Goal: Task Accomplishment & Management: Use online tool/utility

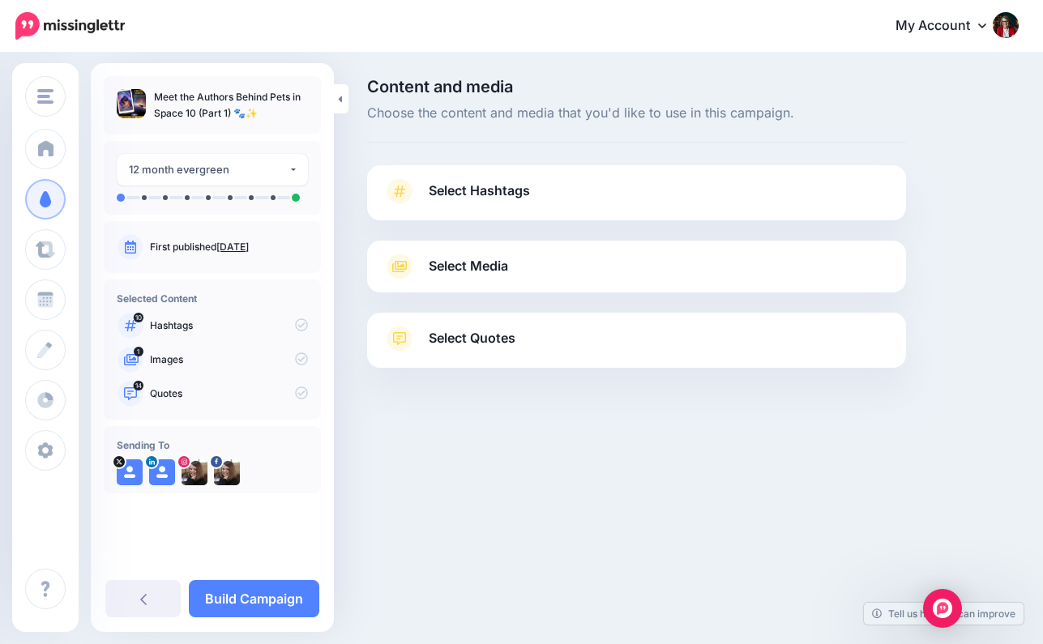
click at [504, 186] on span "Select Hashtags" at bounding box center [479, 191] width 101 height 22
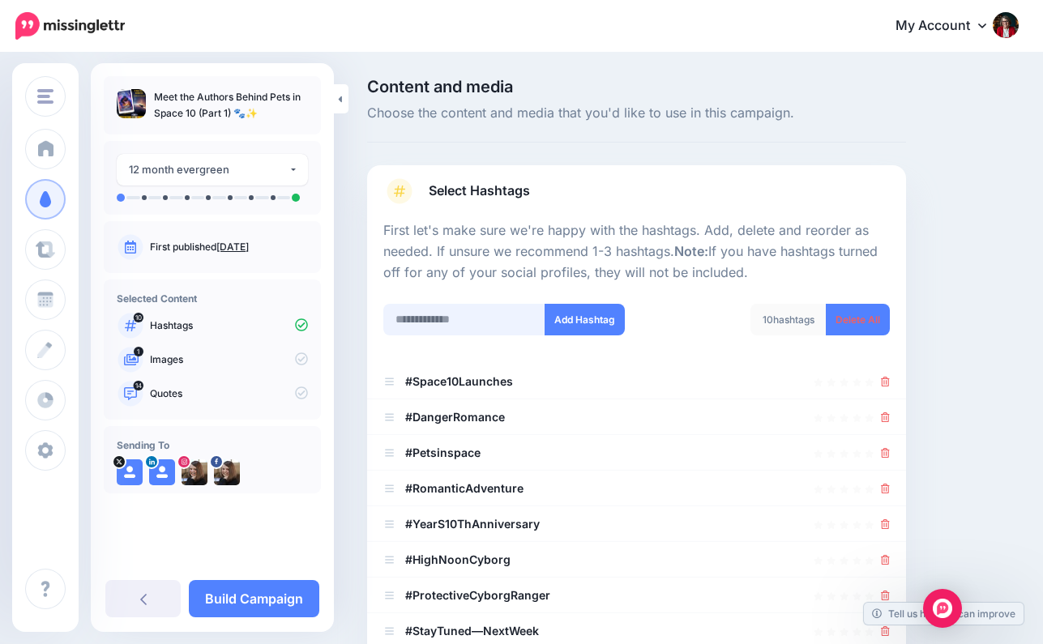
click at [431, 319] on input "text" at bounding box center [464, 320] width 162 height 32
paste input "**********"
click at [883, 377] on icon at bounding box center [885, 382] width 9 height 10
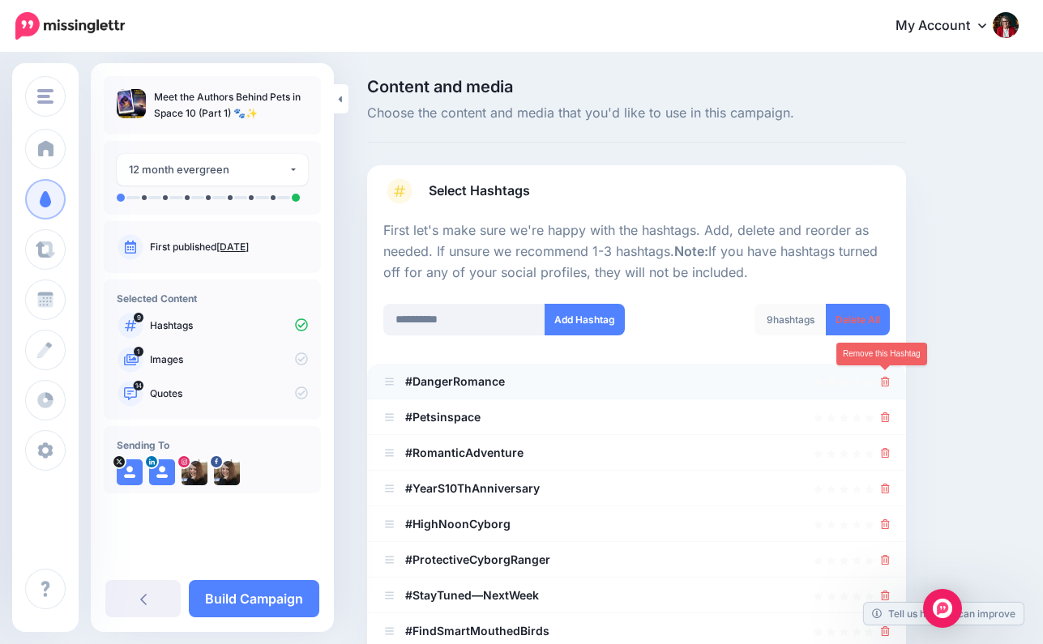
click at [884, 377] on icon at bounding box center [885, 382] width 9 height 10
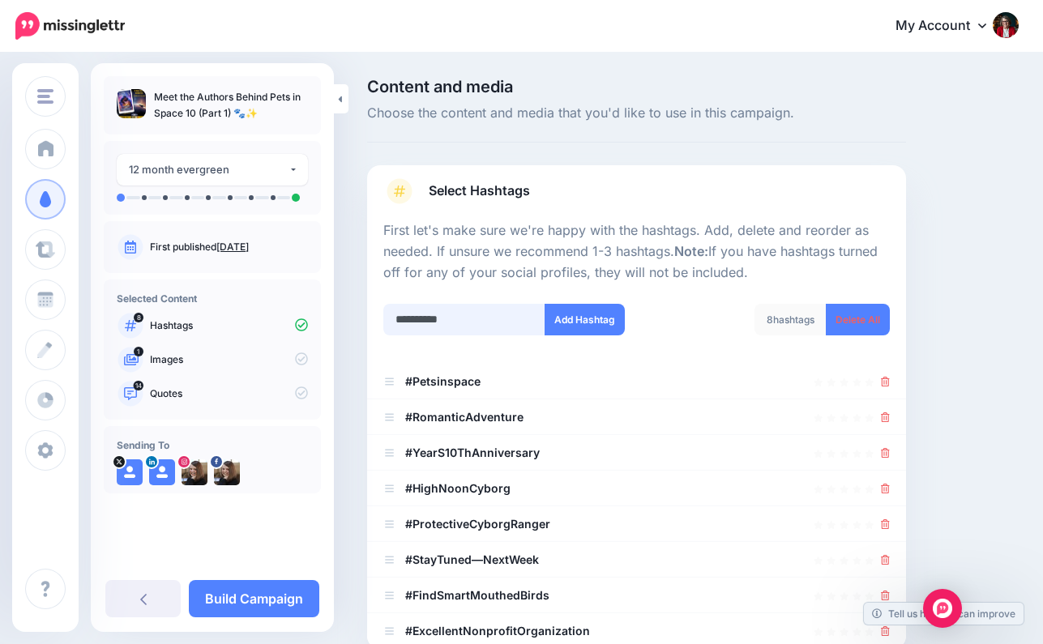
click at [418, 315] on input "**********" at bounding box center [464, 320] width 162 height 32
drag, startPoint x: 465, startPoint y: 314, endPoint x: 375, endPoint y: 319, distance: 90.1
click at [375, 319] on div "**********" at bounding box center [504, 330] width 266 height 52
paste input "*****"
type input "**********"
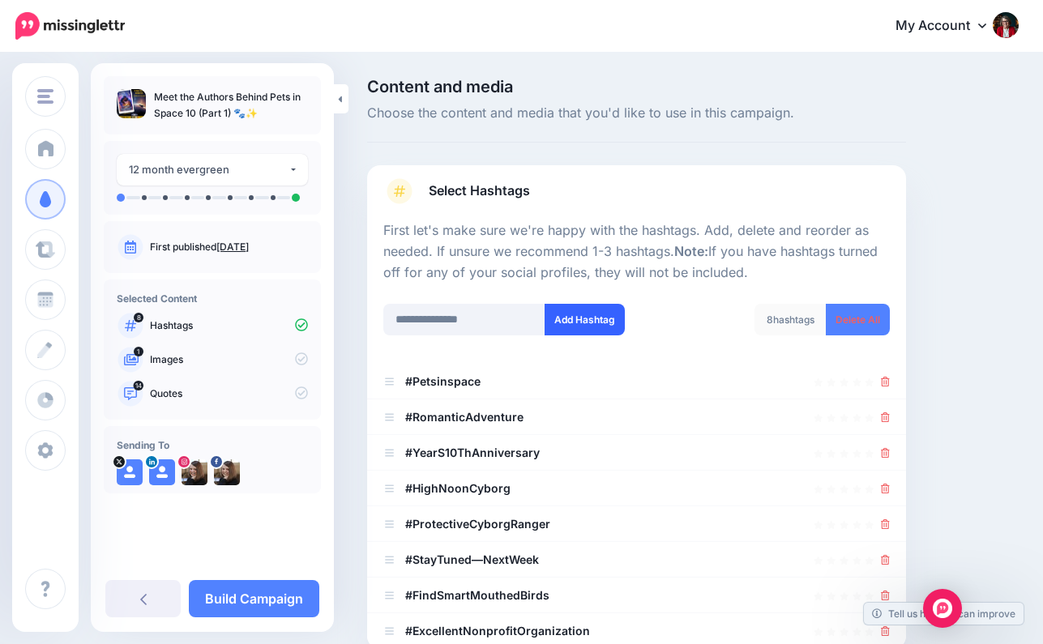
click at [581, 314] on button "Add Hashtag" at bounding box center [585, 320] width 80 height 32
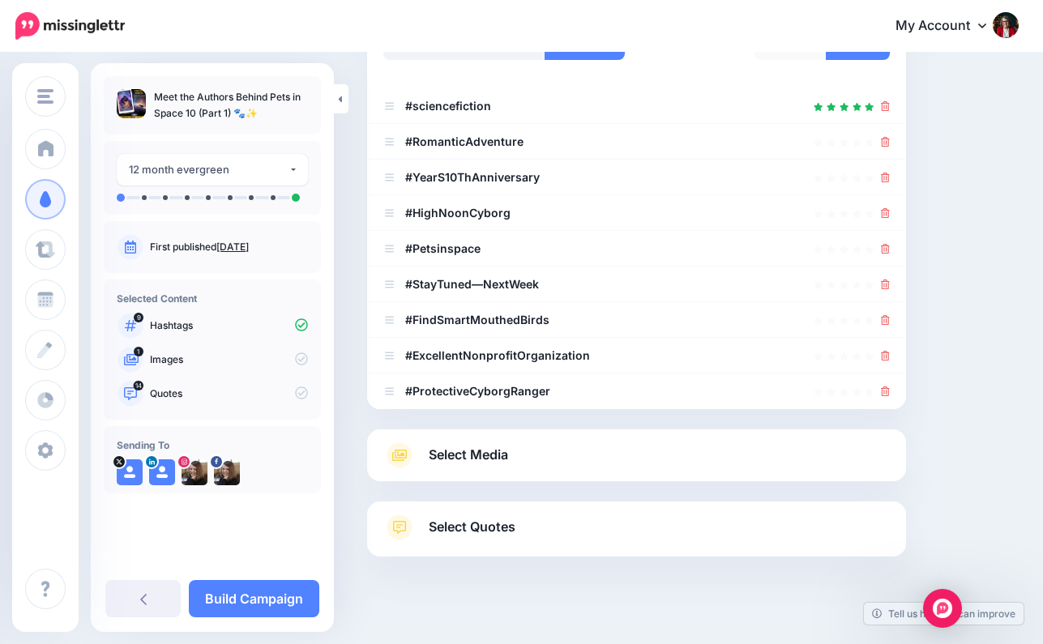
scroll to position [261, 0]
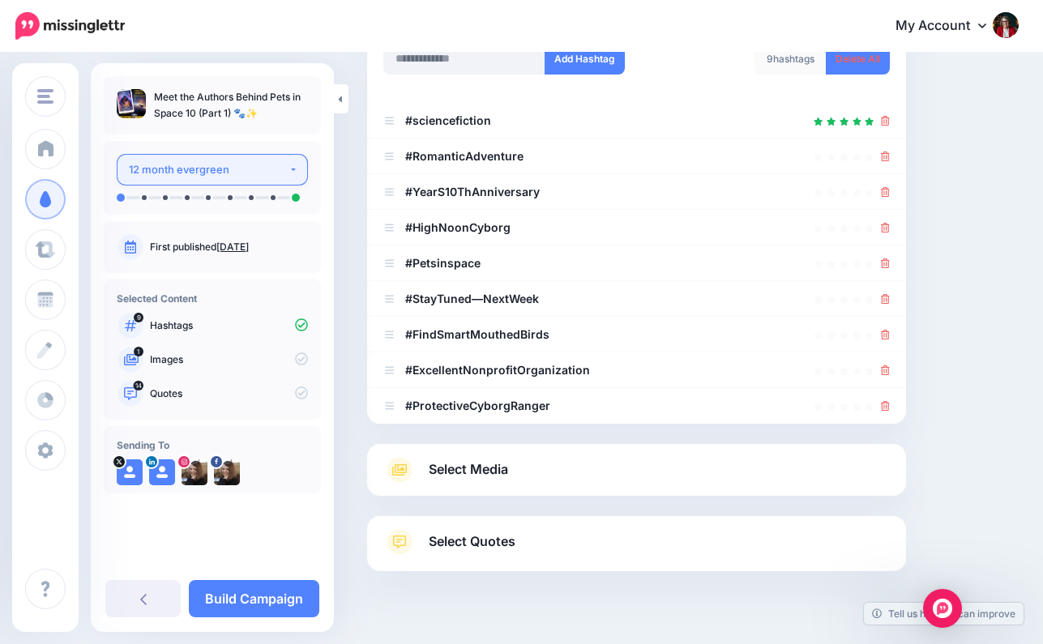
click at [292, 165] on button "12 month evergreen" at bounding box center [212, 170] width 191 height 32
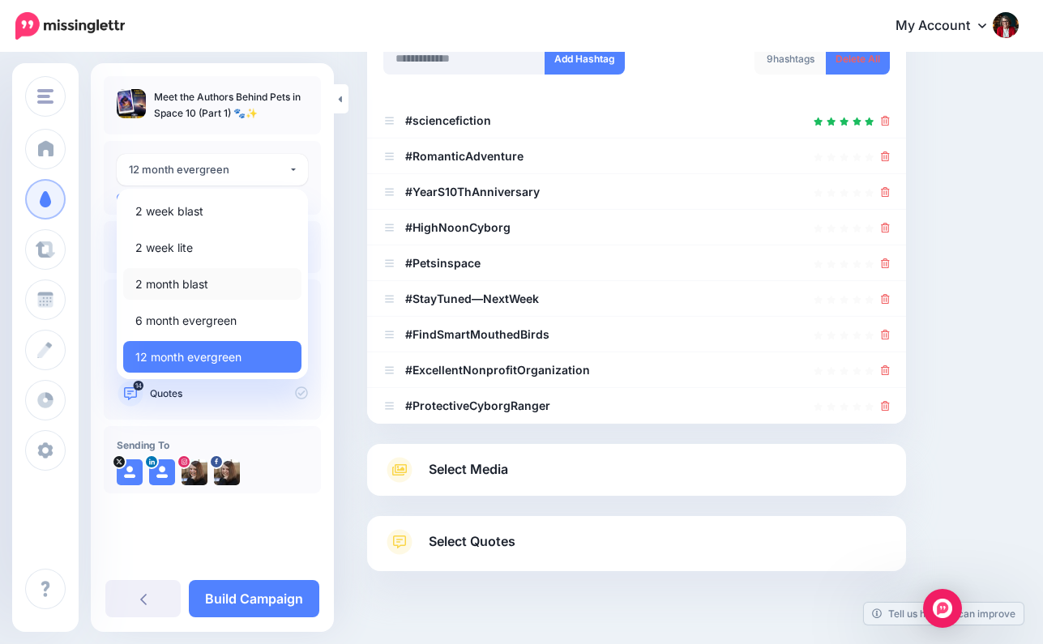
click at [191, 284] on span "2 month blast" at bounding box center [171, 284] width 73 height 19
select select "******"
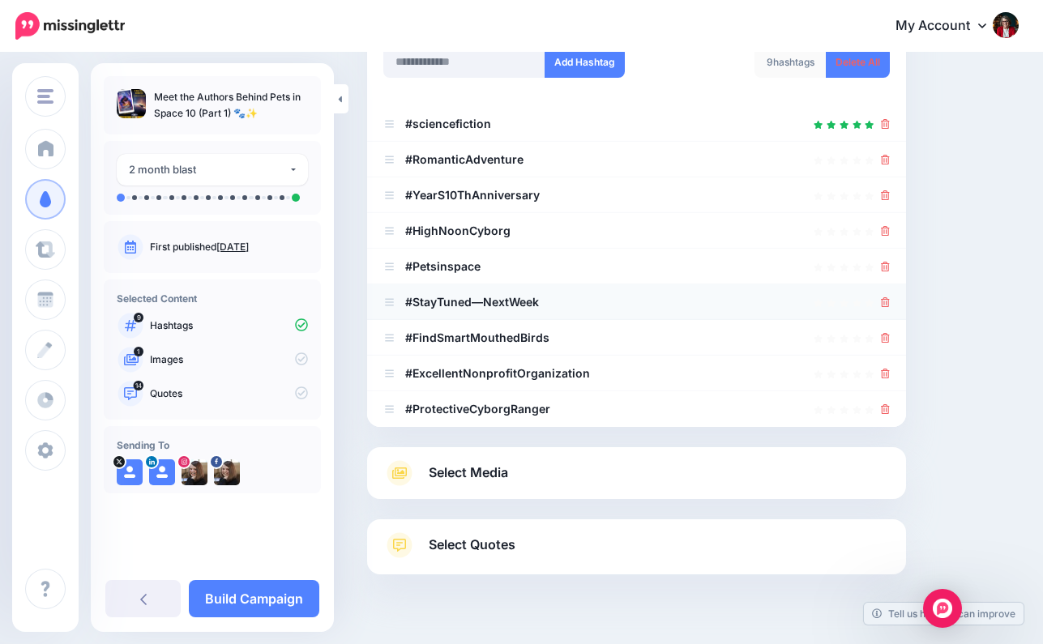
scroll to position [246, 0]
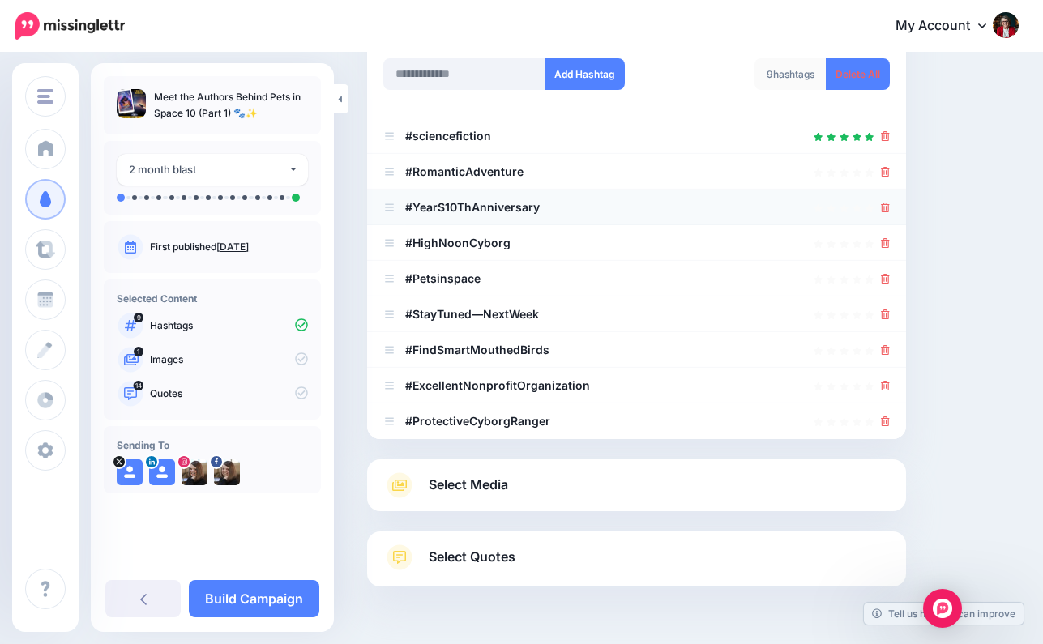
click at [884, 200] on link at bounding box center [885, 207] width 9 height 14
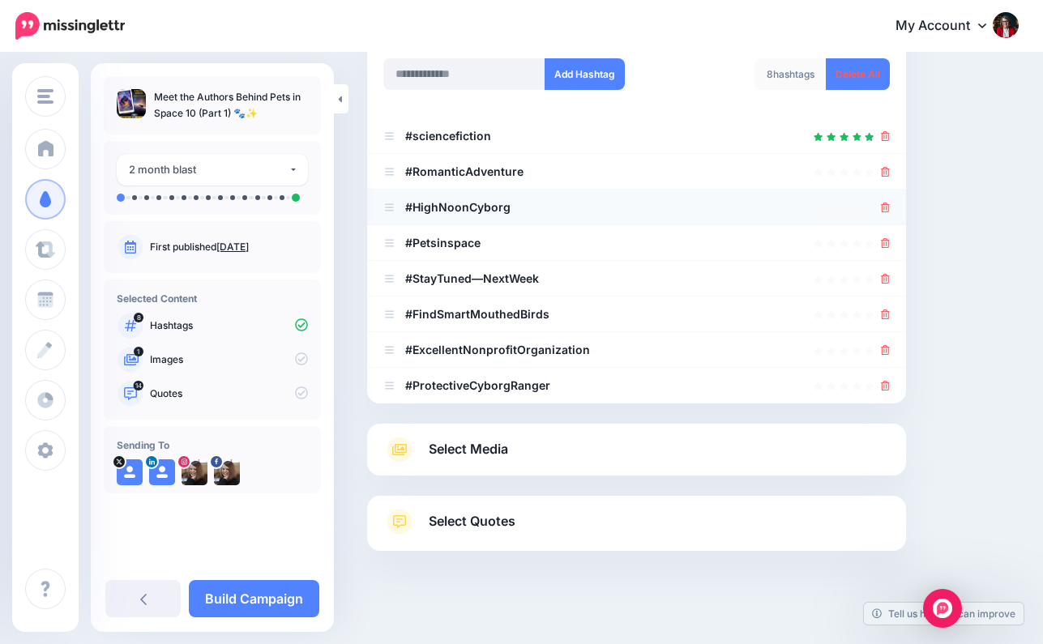
click at [885, 203] on icon at bounding box center [885, 208] width 9 height 10
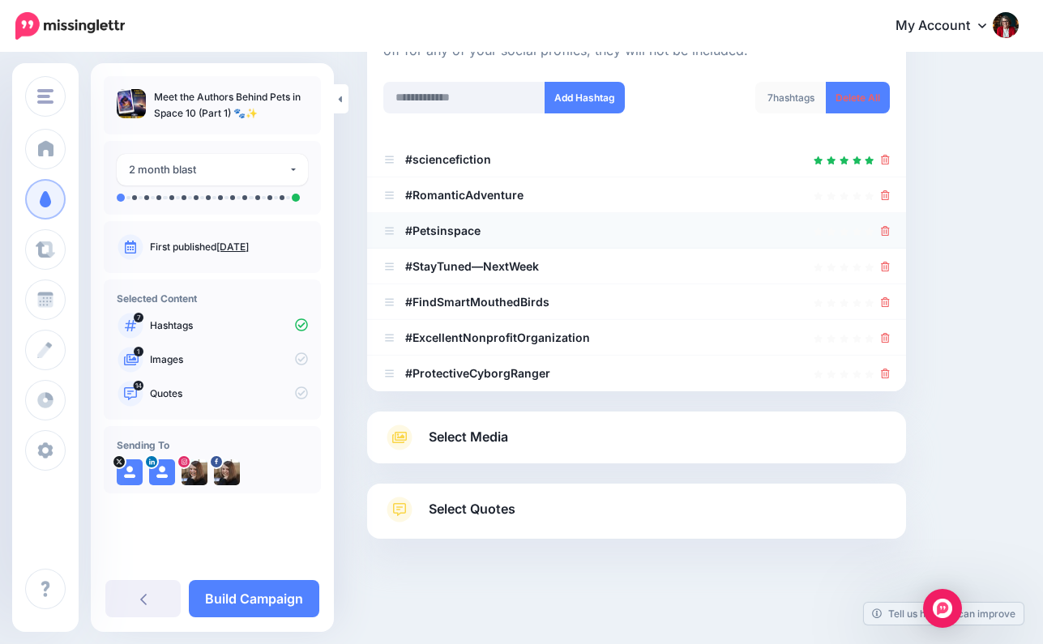
scroll to position [219, 0]
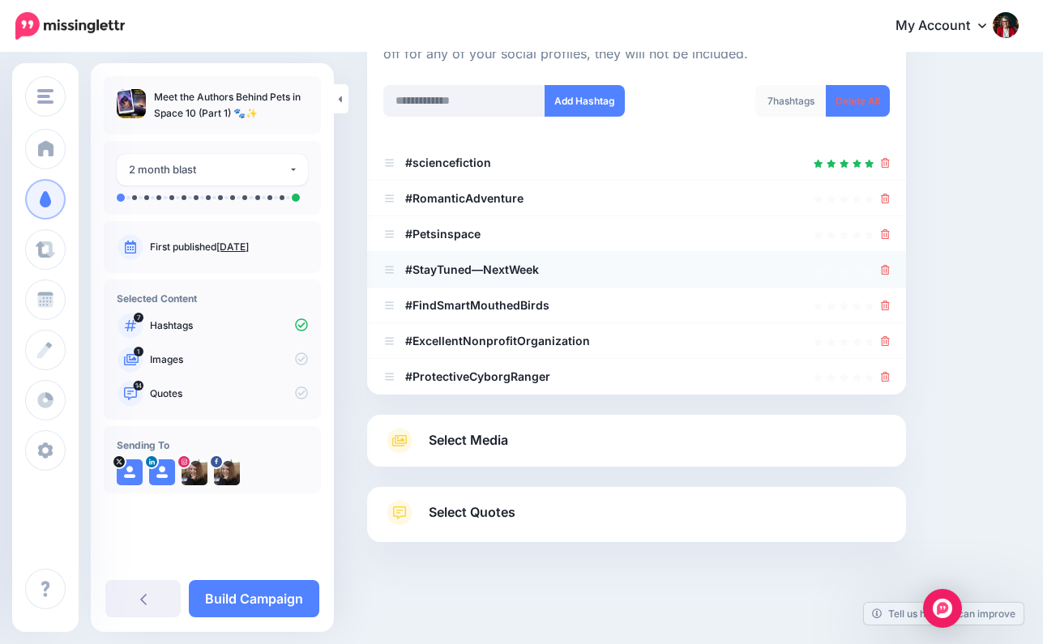
click at [882, 263] on link at bounding box center [885, 270] width 9 height 14
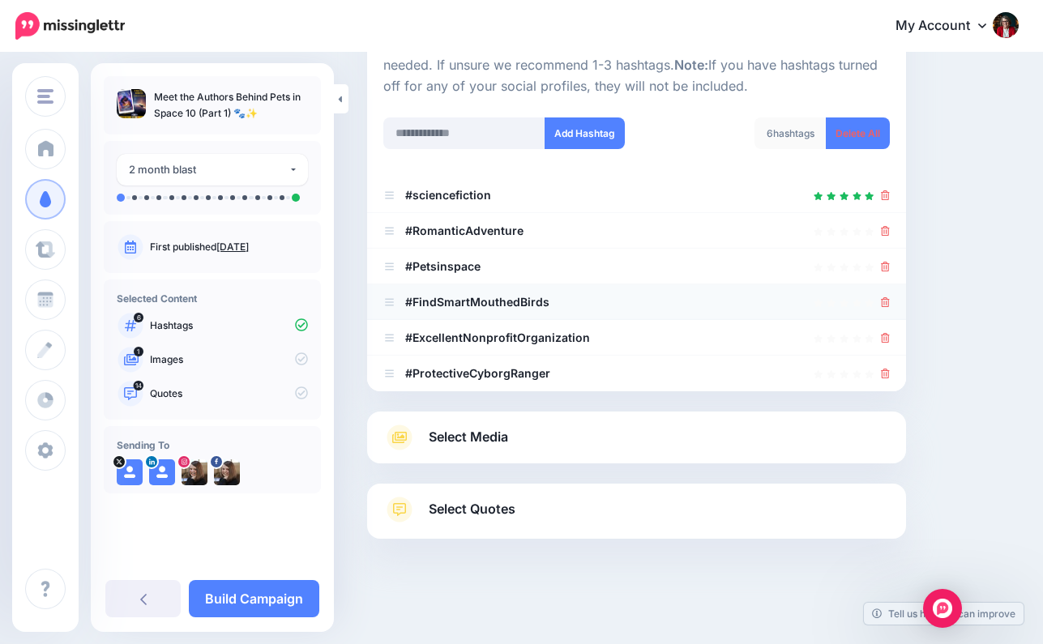
scroll to position [183, 0]
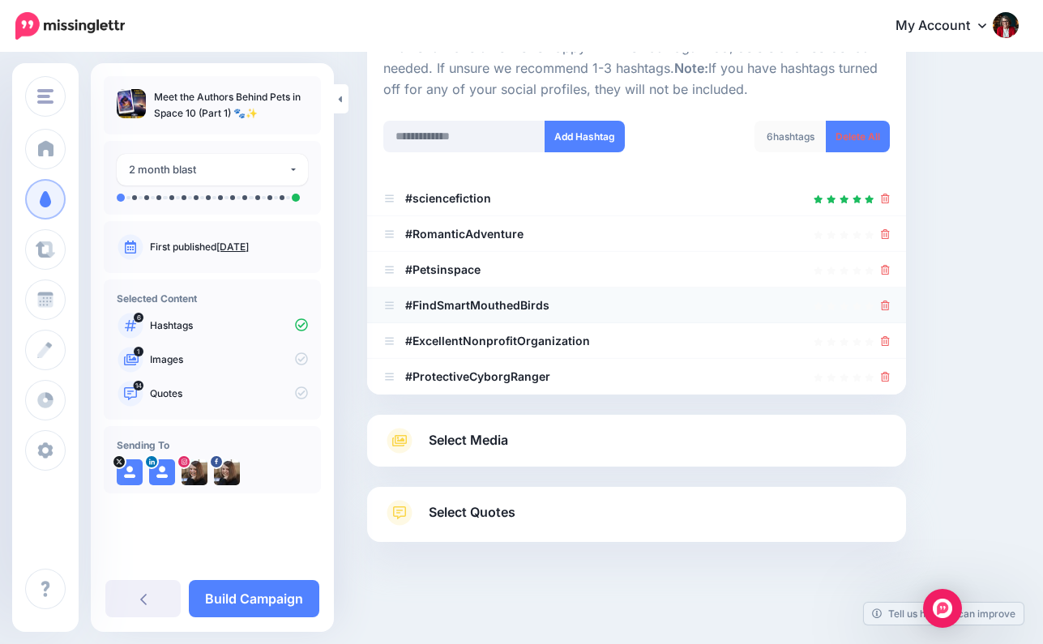
click at [885, 301] on icon at bounding box center [885, 306] width 9 height 10
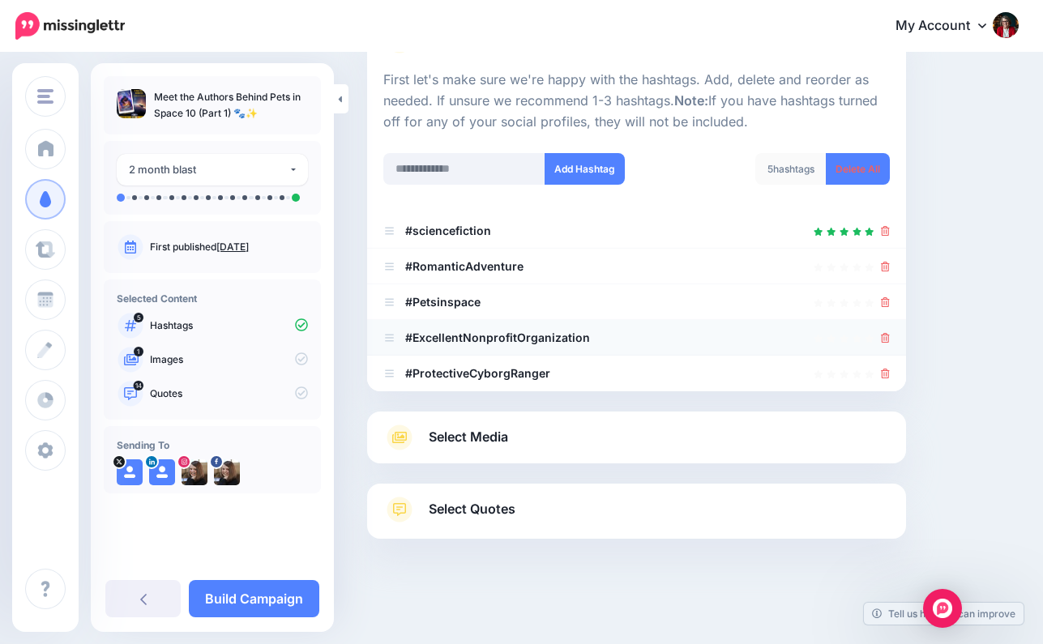
scroll to position [147, 0]
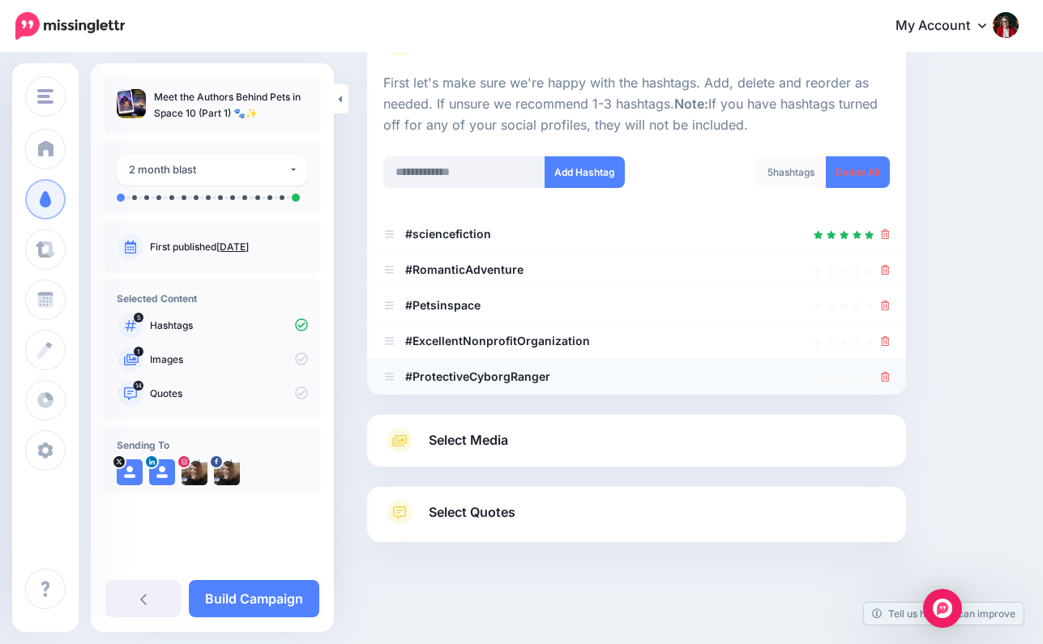
click at [887, 372] on icon at bounding box center [885, 377] width 9 height 10
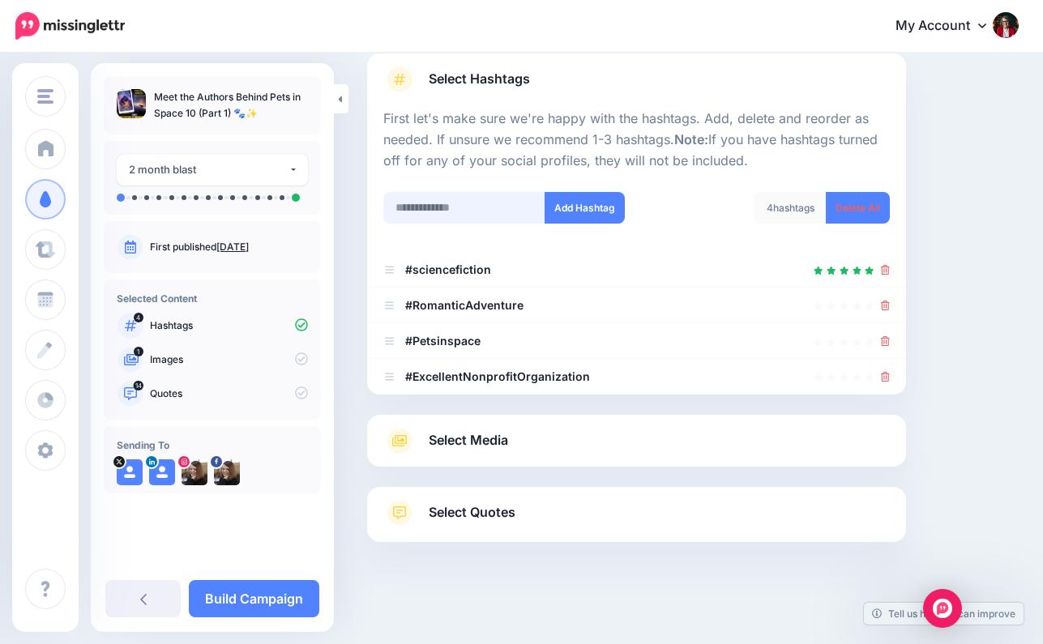
click at [463, 207] on input "text" at bounding box center [464, 208] width 162 height 32
paste input "**********"
type input "**********"
click at [592, 203] on button "Add Hashtag" at bounding box center [585, 208] width 80 height 32
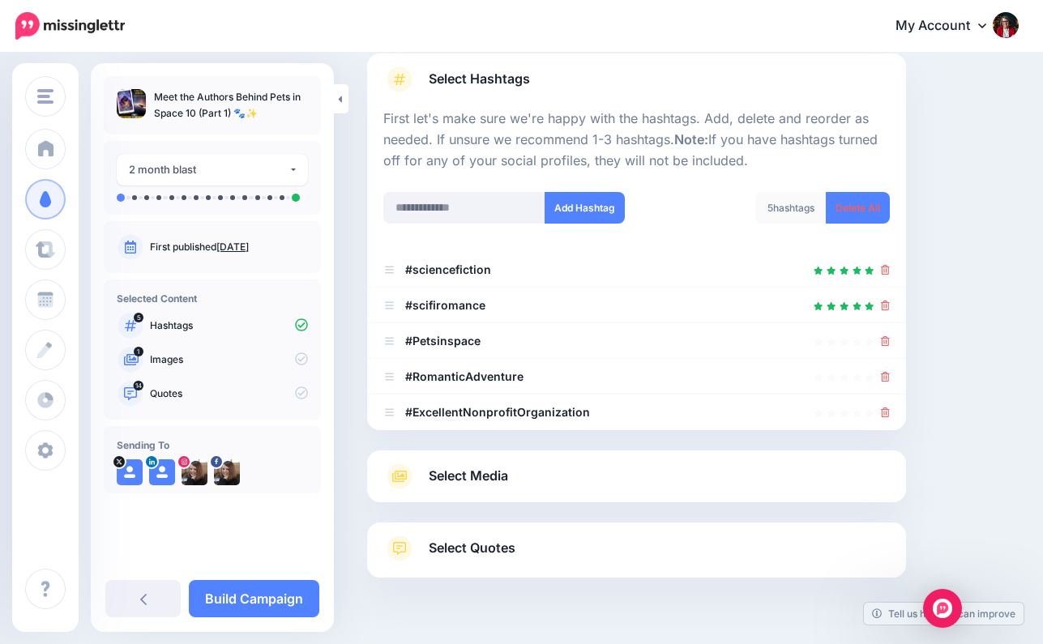
scroll to position [147, 0]
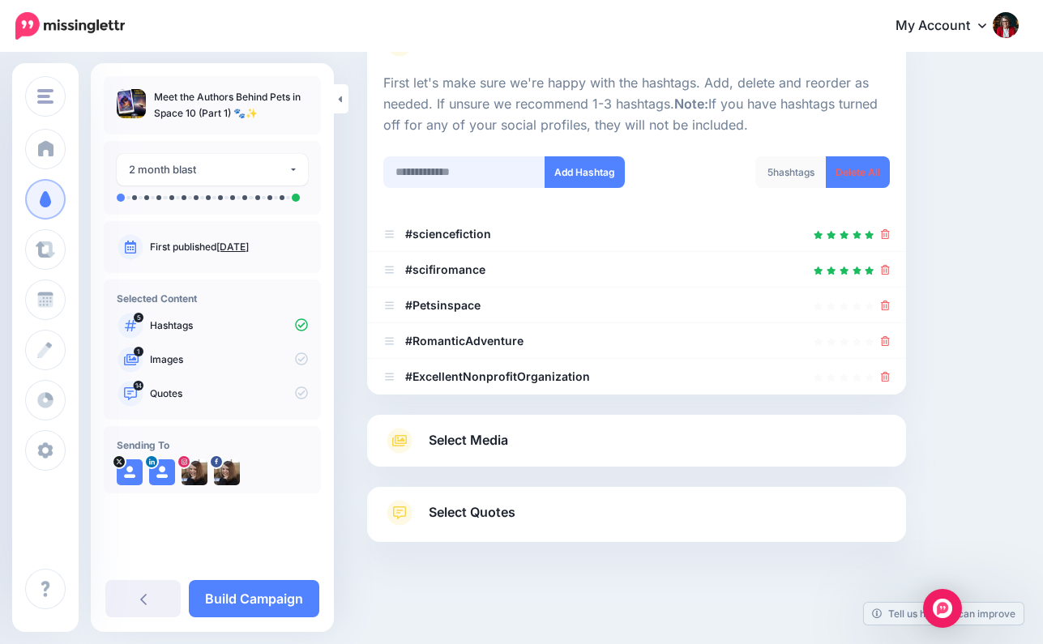
click at [414, 171] on input "text" at bounding box center [464, 172] width 162 height 32
paste input "**********"
type input "**********"
click at [587, 167] on button "Add Hashtag" at bounding box center [585, 172] width 80 height 32
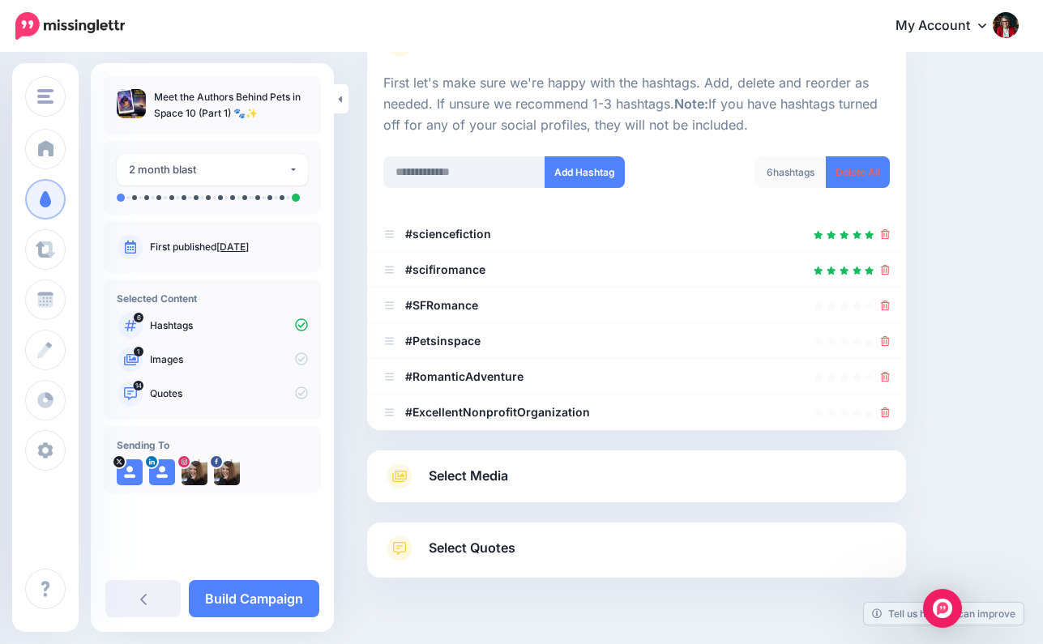
scroll to position [183, 0]
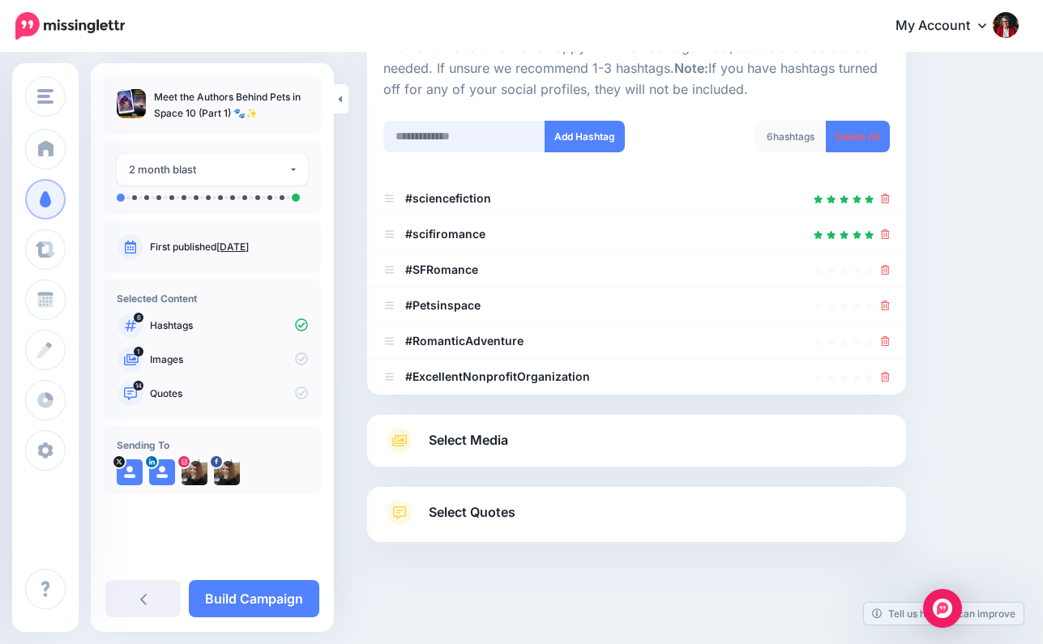
click at [444, 139] on input "text" at bounding box center [464, 137] width 162 height 32
paste input "**********"
type input "**********"
click at [594, 135] on button "Add Hashtag" at bounding box center [585, 137] width 80 height 32
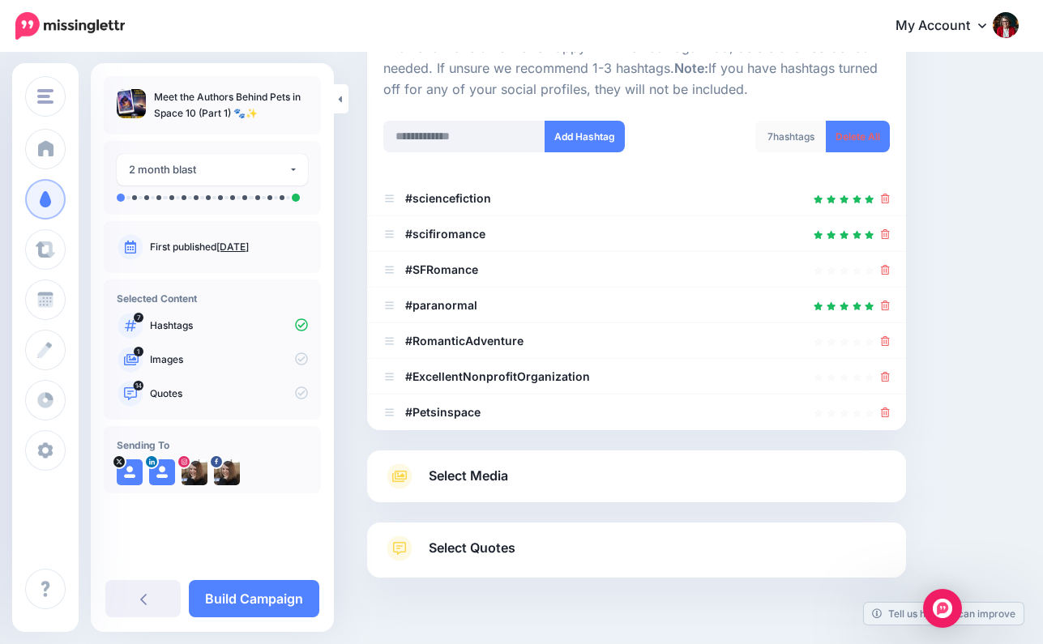
scroll to position [219, 0]
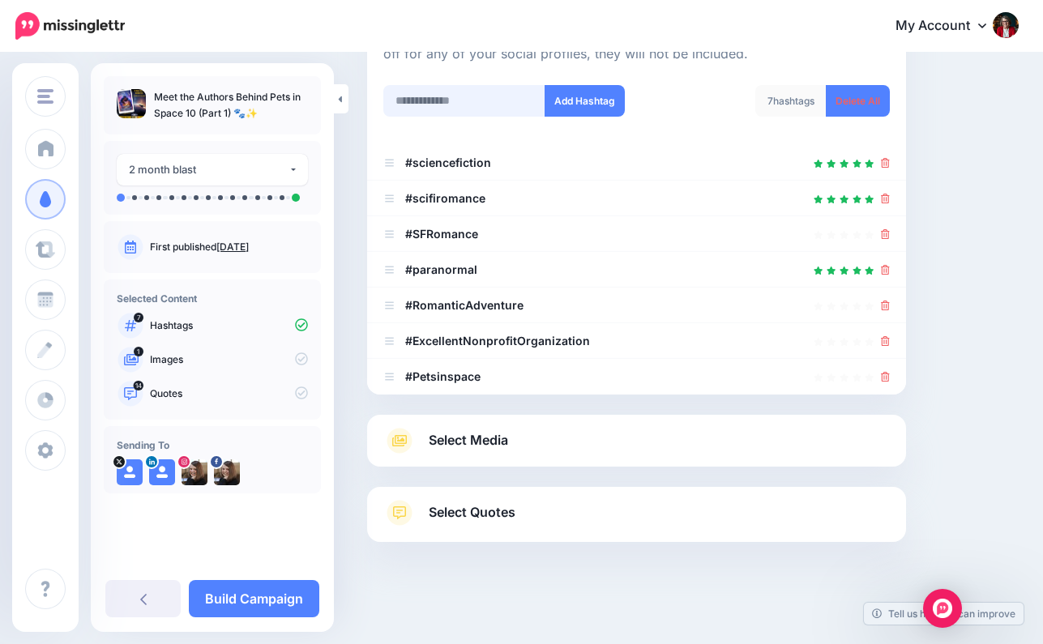
click at [426, 99] on input "text" at bounding box center [464, 101] width 162 height 32
paste input "**********"
type input "**********"
click at [590, 97] on button "Add Hashtag" at bounding box center [585, 101] width 80 height 32
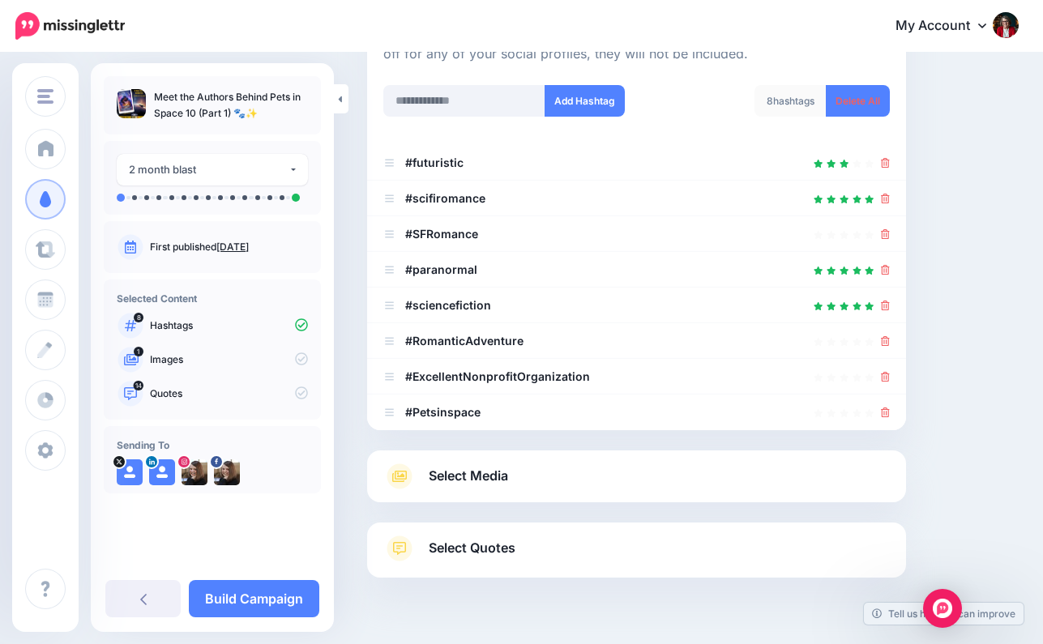
scroll to position [254, 0]
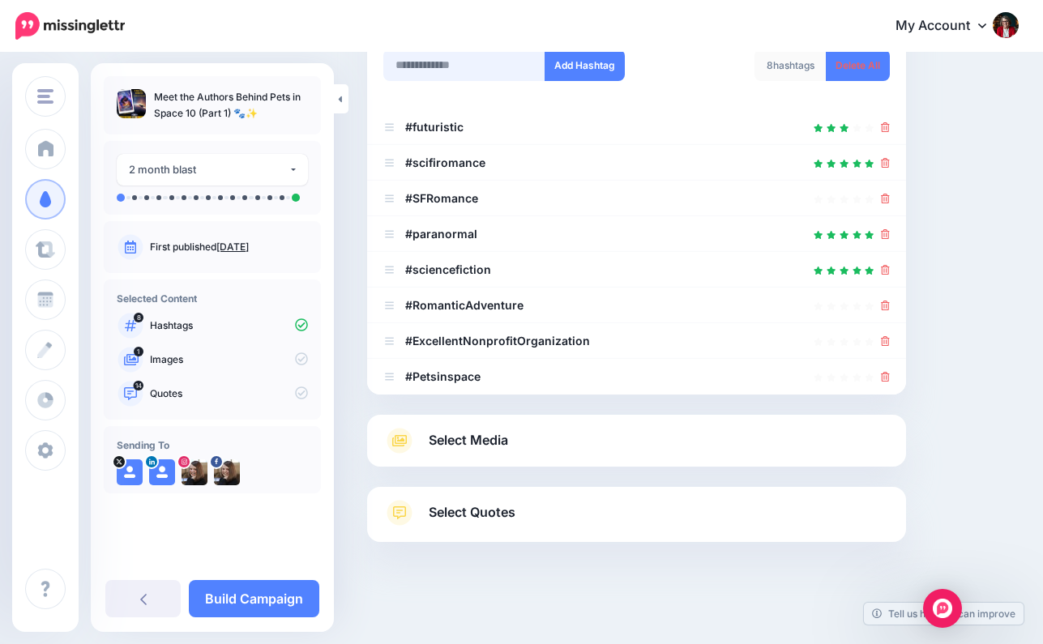
click at [423, 66] on input "text" at bounding box center [464, 65] width 162 height 32
paste input "**********"
type input "**********"
click at [583, 61] on button "Add Hashtag" at bounding box center [585, 65] width 80 height 32
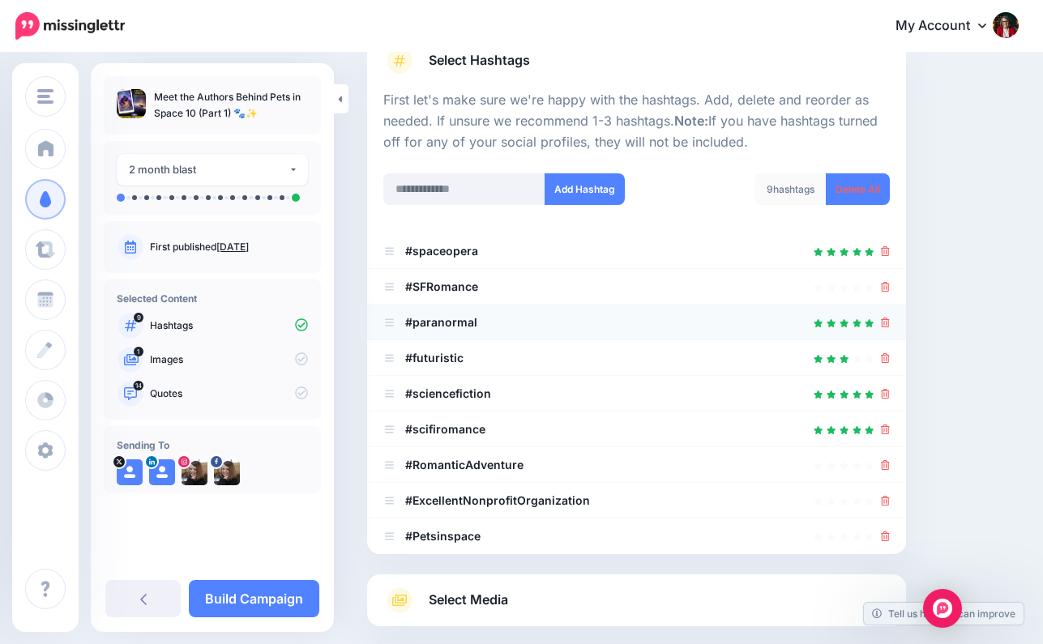
scroll to position [113, 0]
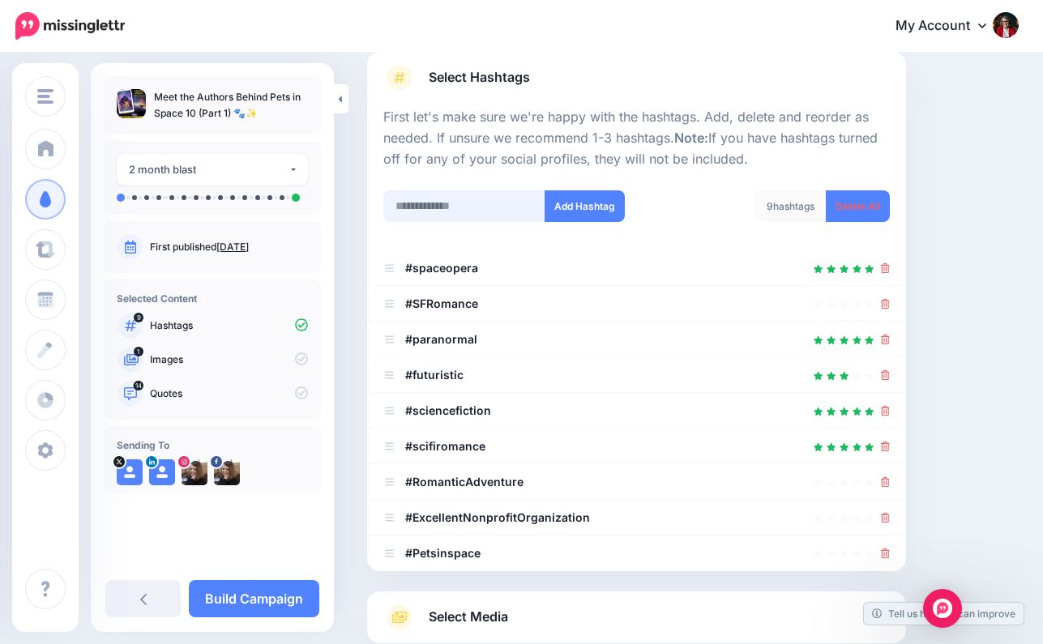
click at [429, 203] on input "text" at bounding box center [464, 206] width 162 height 32
paste input "**********"
type input "**********"
click at [573, 201] on button "Add Hashtag" at bounding box center [585, 206] width 80 height 32
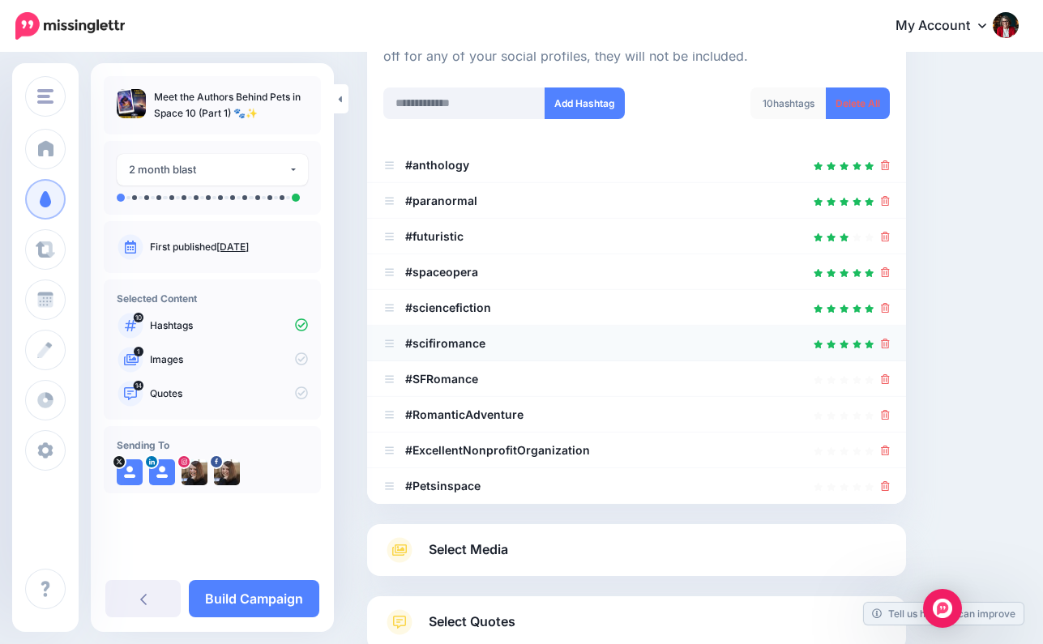
scroll to position [212, 0]
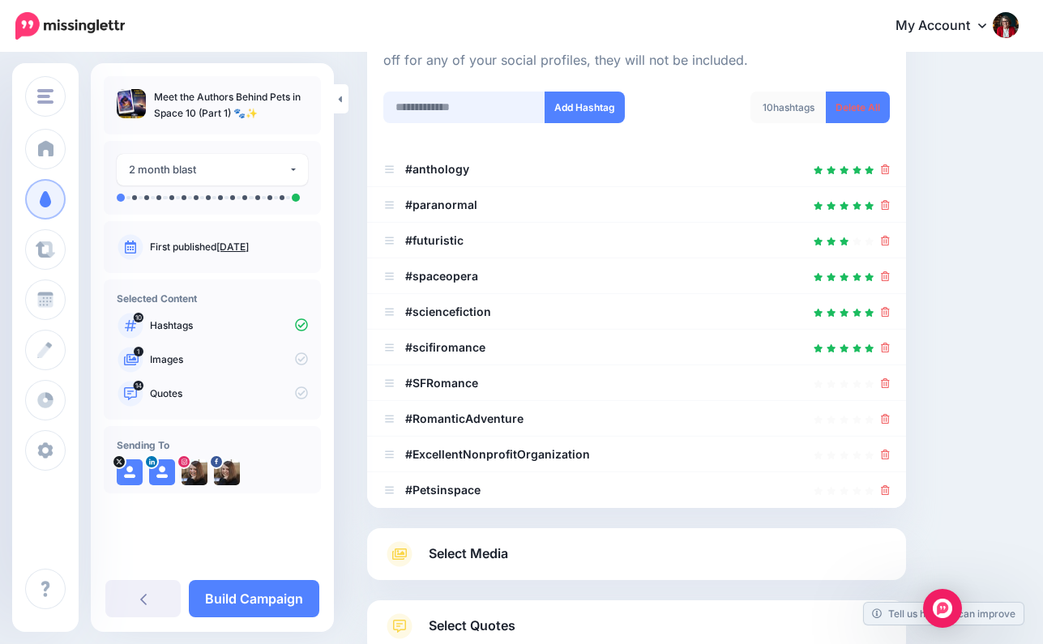
click at [407, 105] on input "text" at bounding box center [464, 108] width 162 height 32
paste input "**********"
type input "**********"
click at [579, 105] on button "Add Hashtag" at bounding box center [585, 108] width 80 height 32
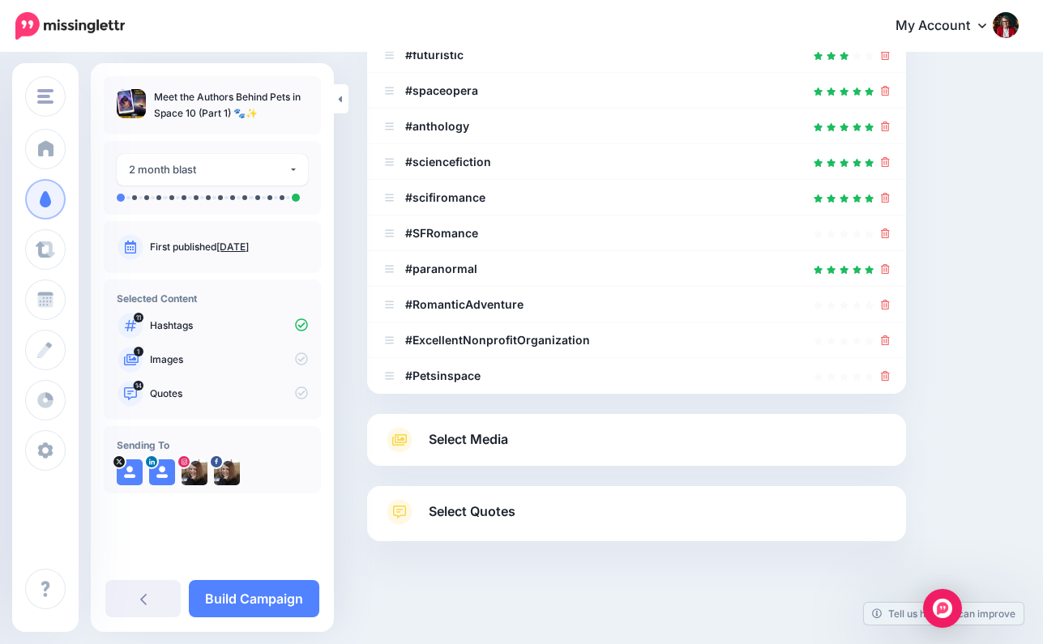
scroll to position [361, 0]
click at [886, 337] on icon at bounding box center [885, 341] width 9 height 10
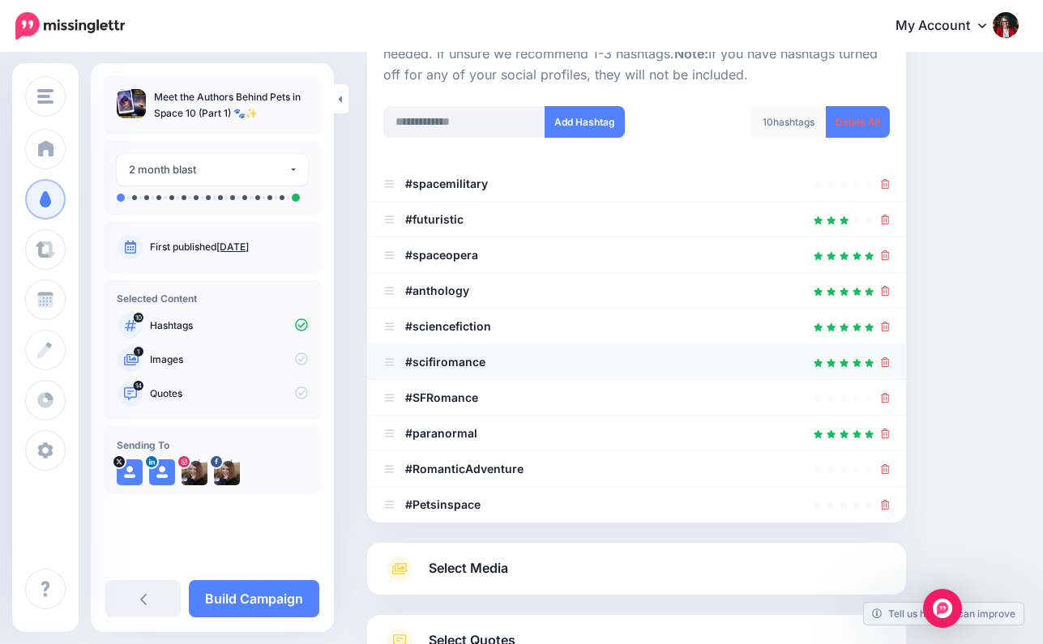
scroll to position [182, 0]
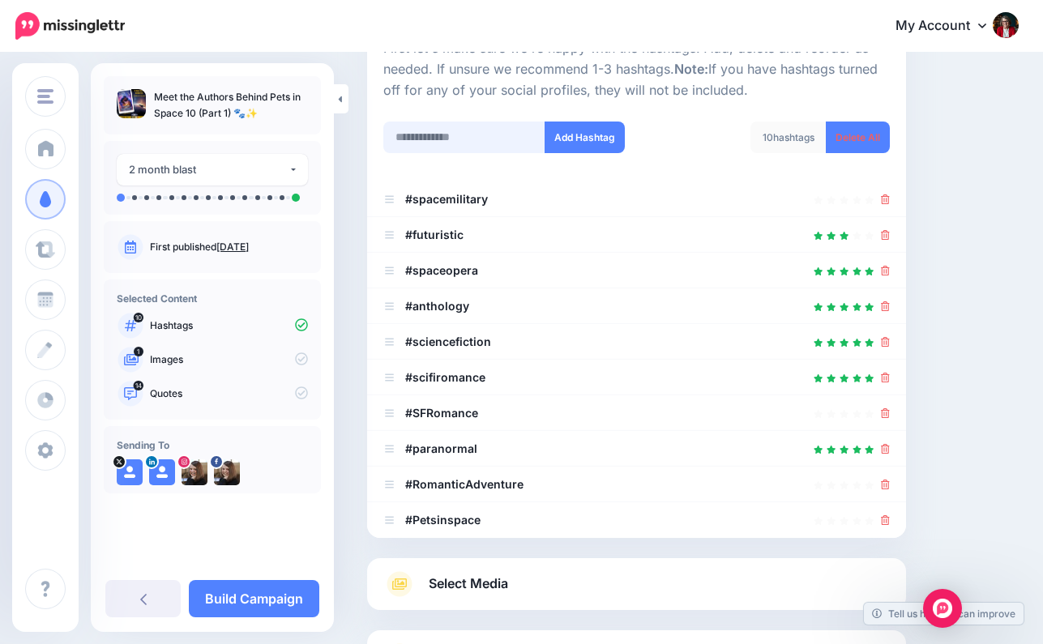
click at [413, 133] on input "text" at bounding box center [464, 138] width 162 height 32
type input "**********"
click at [576, 133] on button "Add Hashtag" at bounding box center [585, 138] width 80 height 32
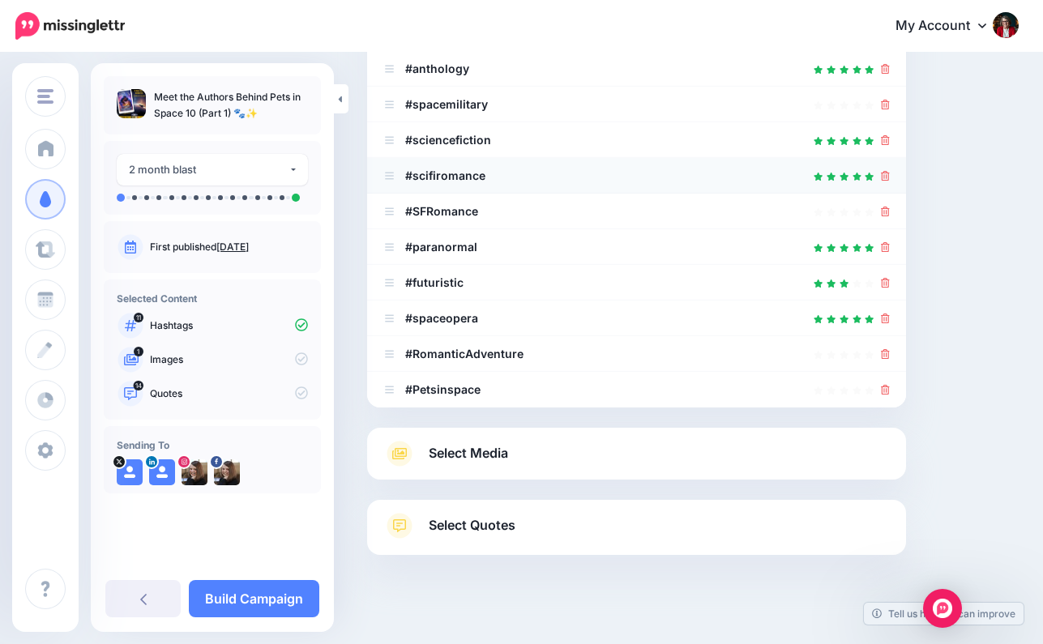
scroll to position [350, 0]
click at [885, 383] on icon at bounding box center [885, 388] width 9 height 10
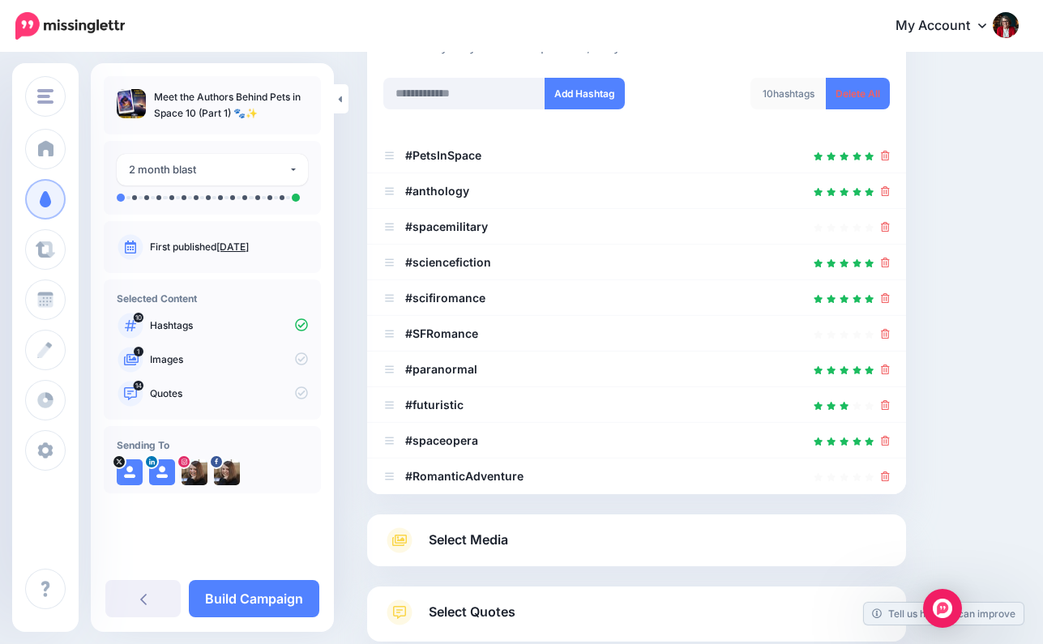
scroll to position [224, 0]
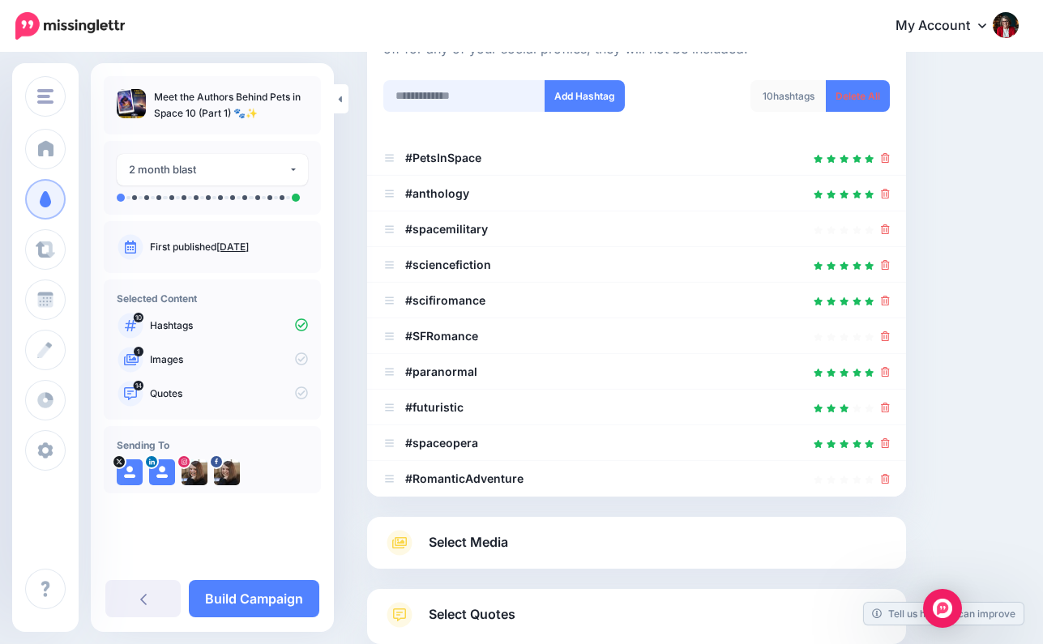
click at [433, 95] on input "text" at bounding box center [464, 96] width 162 height 32
paste input "****"
type input "****"
click at [597, 92] on button "Add Hashtag" at bounding box center [585, 96] width 80 height 32
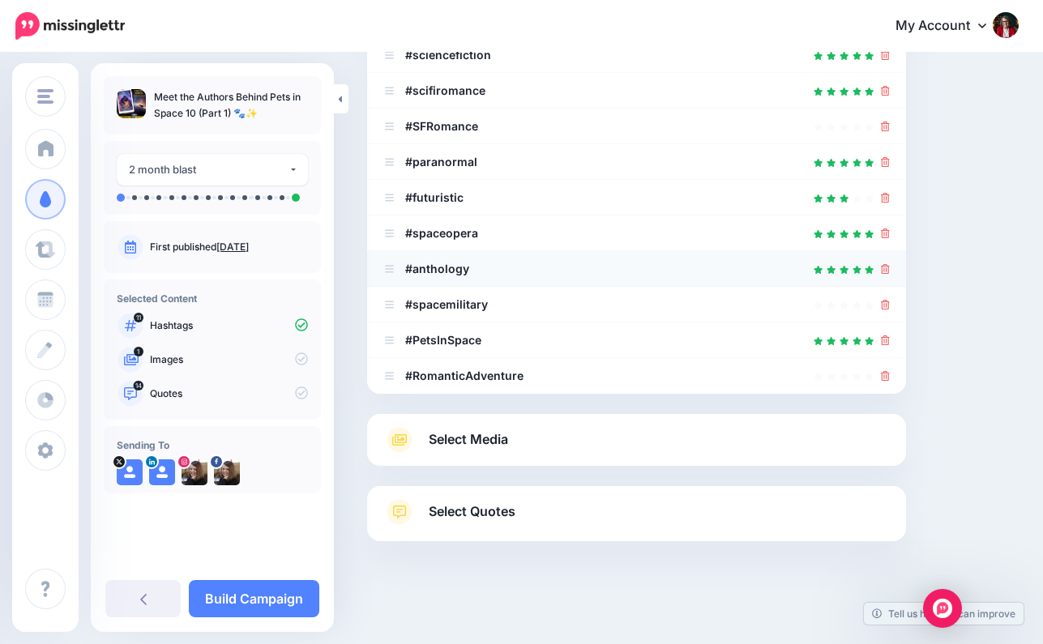
scroll to position [361, 0]
click at [497, 438] on span "Select Media" at bounding box center [468, 440] width 79 height 22
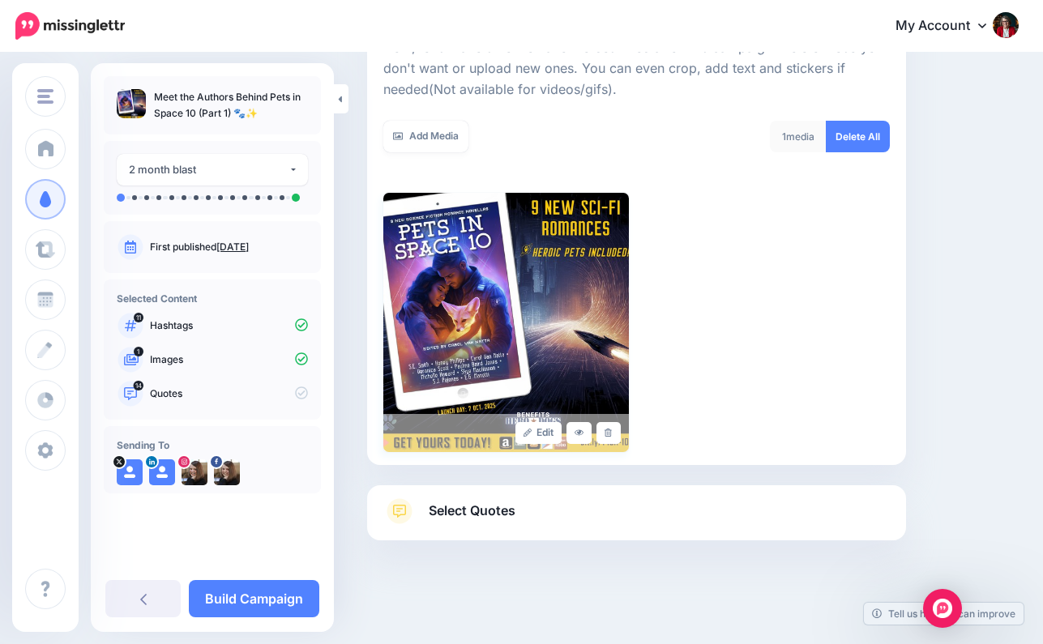
scroll to position [249, 0]
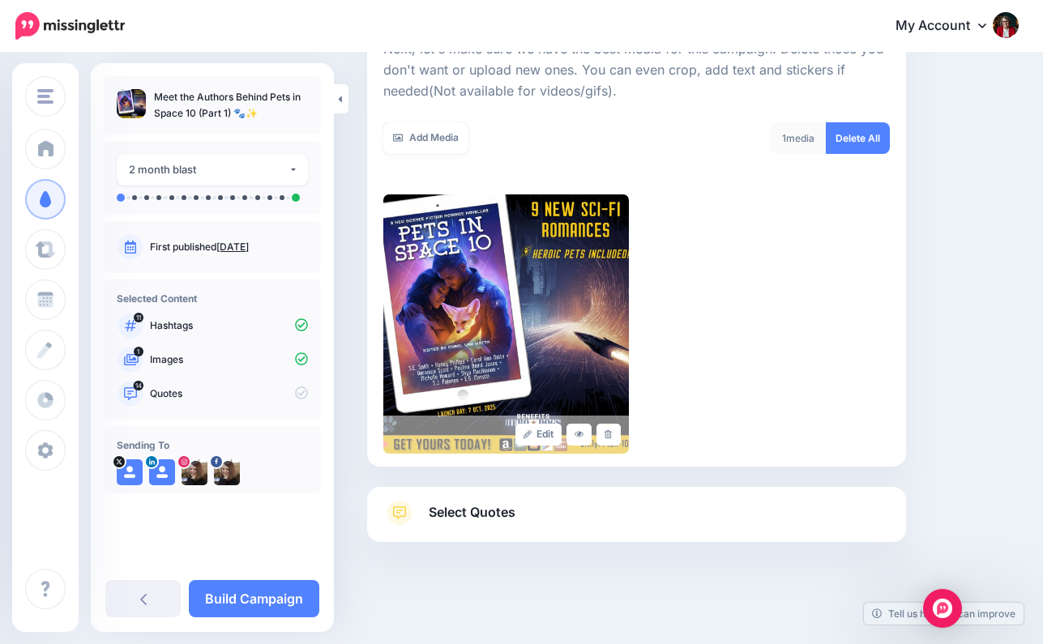
click at [497, 510] on span "Select Quotes" at bounding box center [472, 513] width 87 height 22
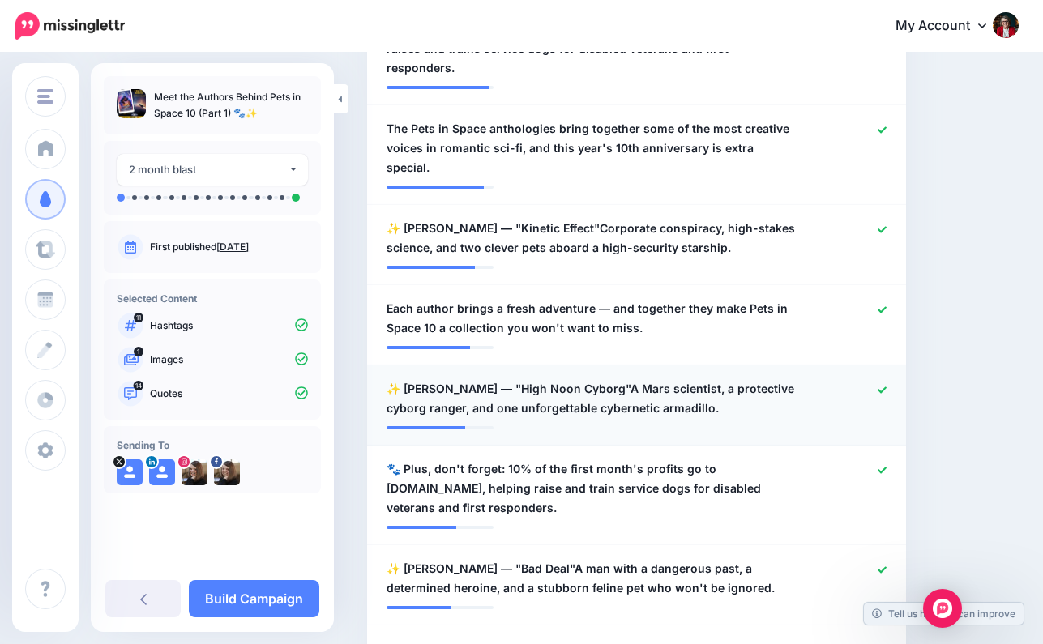
scroll to position [679, 0]
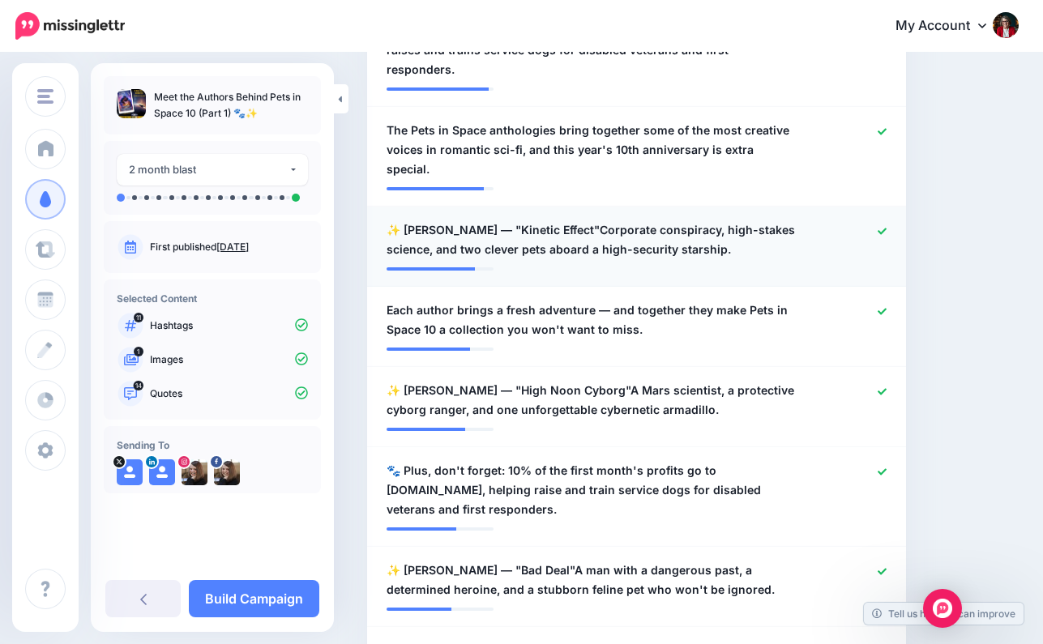
click at [884, 227] on icon at bounding box center [882, 231] width 9 height 9
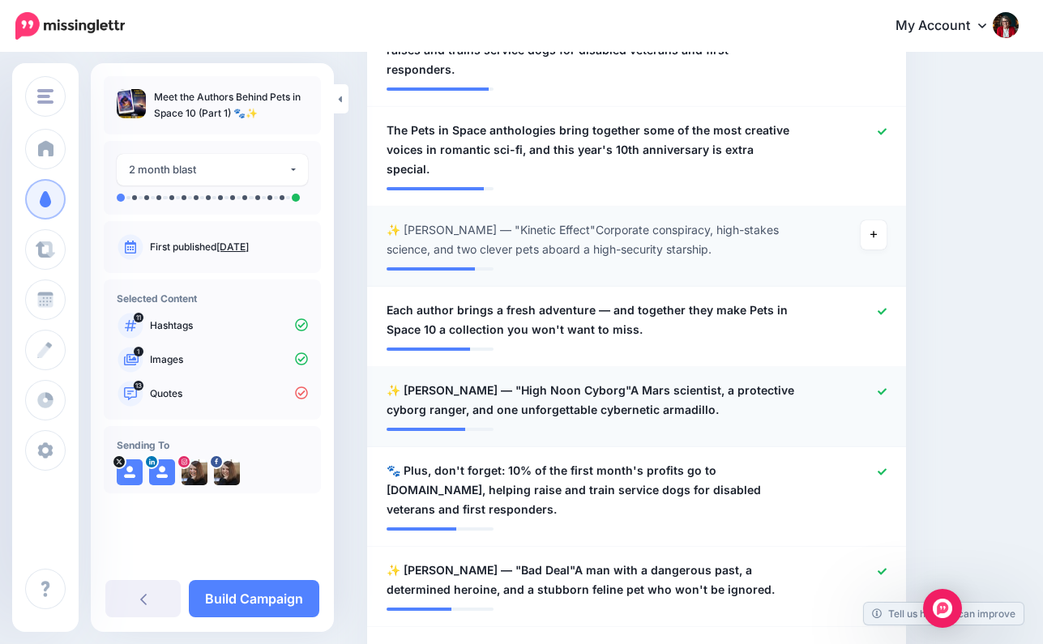
click at [880, 387] on icon at bounding box center [882, 391] width 9 height 9
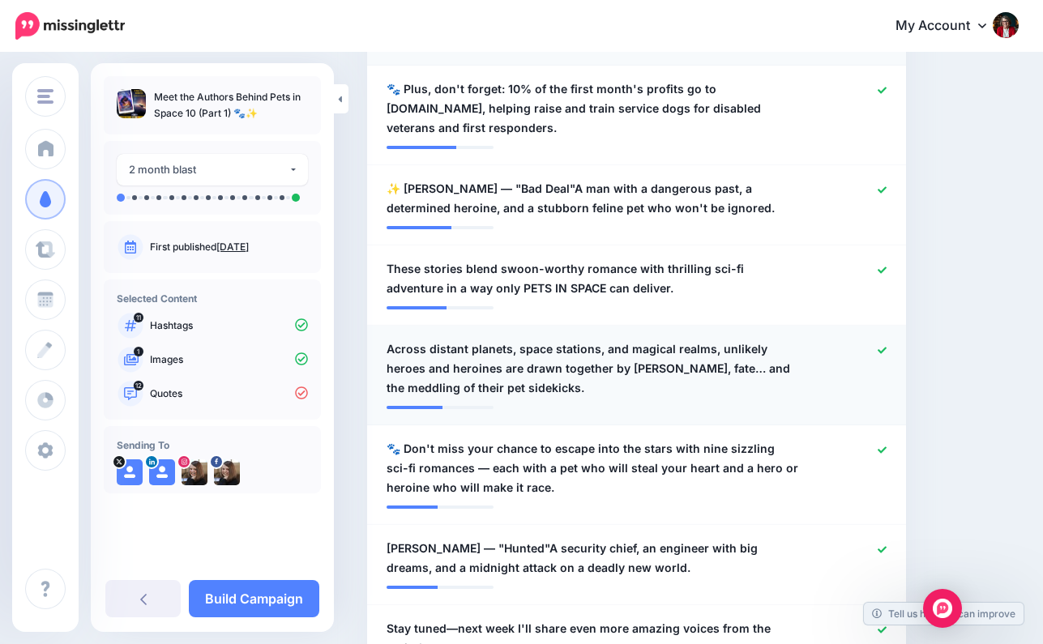
scroll to position [1062, 0]
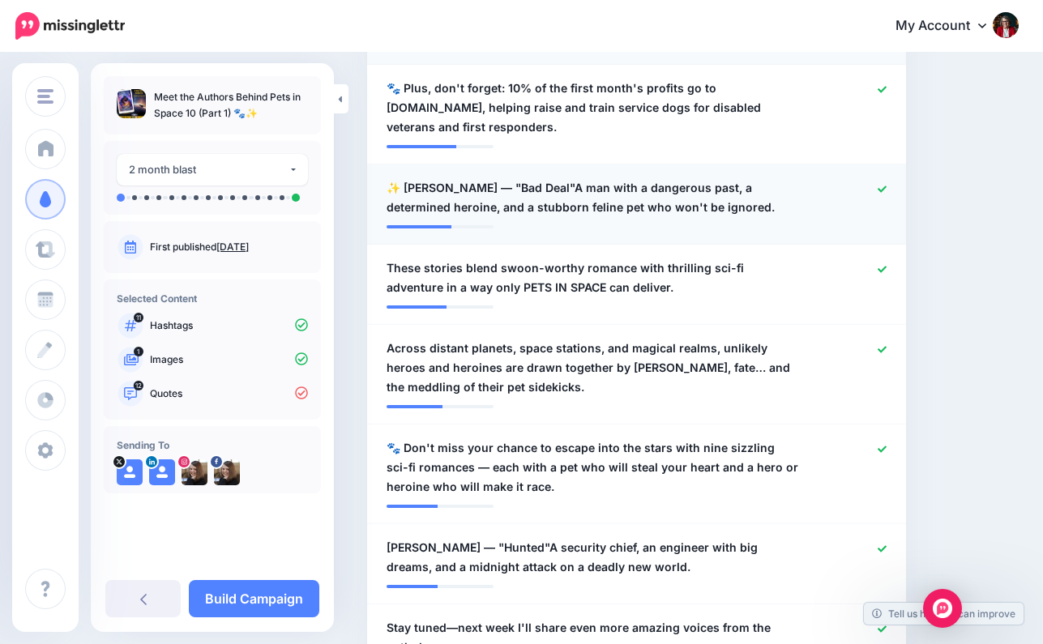
click at [885, 186] on icon at bounding box center [882, 189] width 9 height 6
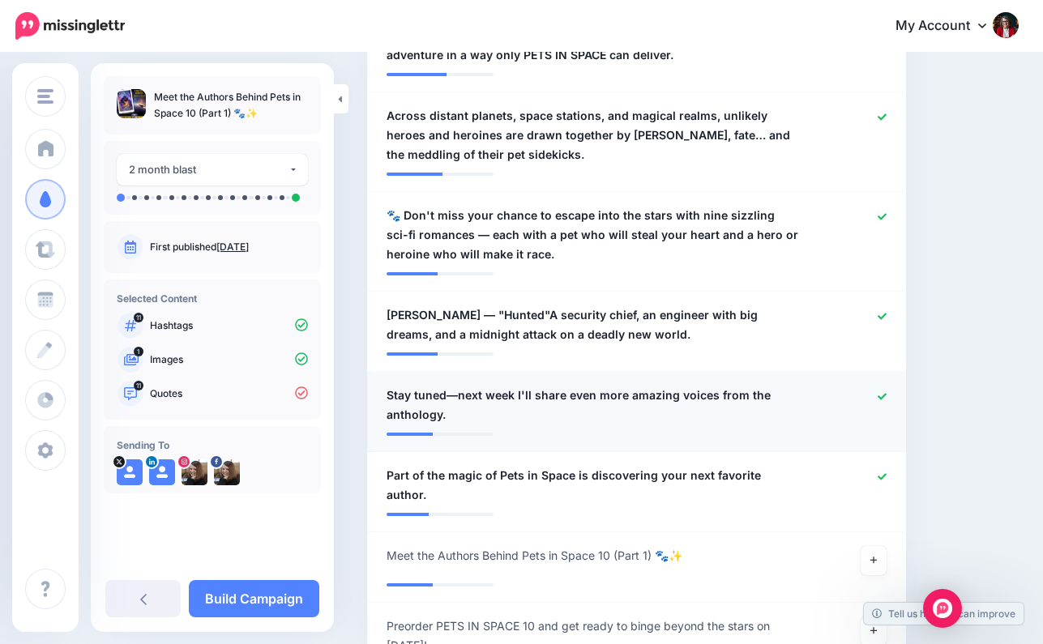
scroll to position [1314, 0]
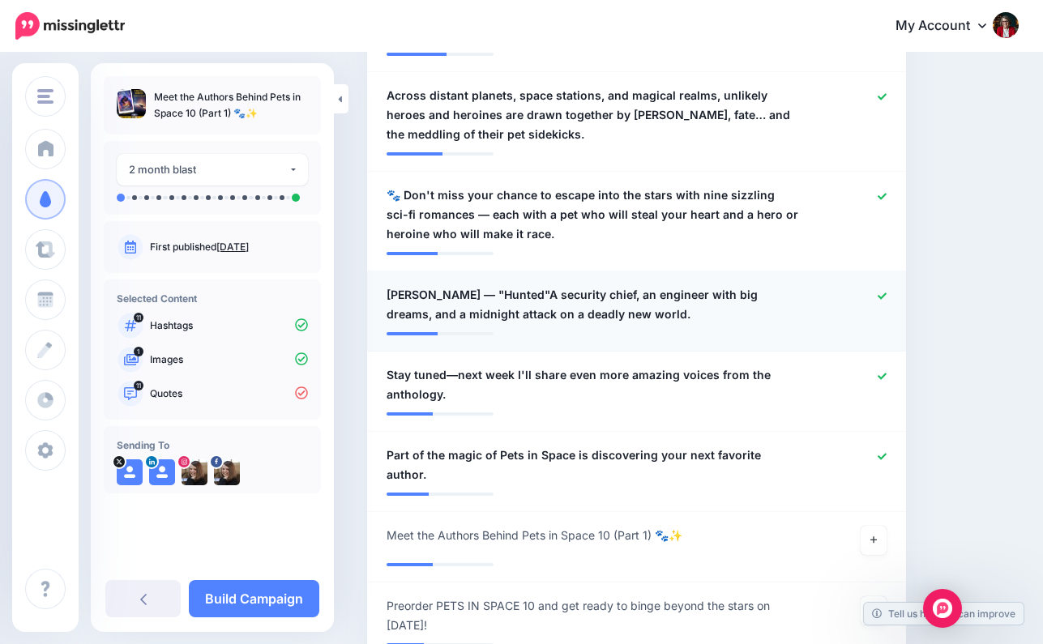
click at [882, 292] on icon at bounding box center [882, 296] width 9 height 9
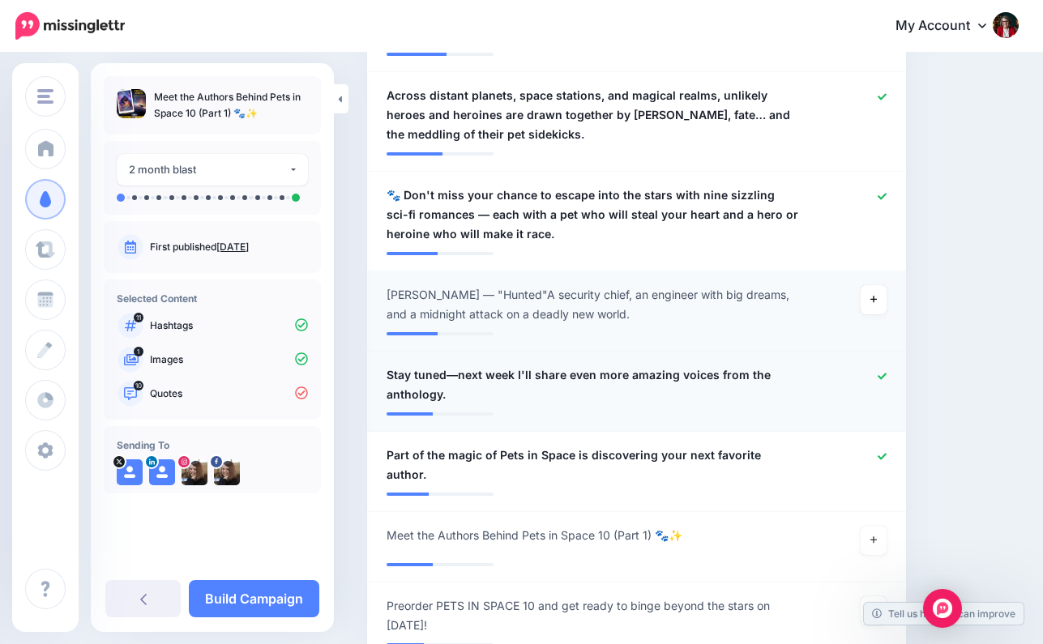
click at [882, 372] on icon at bounding box center [882, 376] width 9 height 9
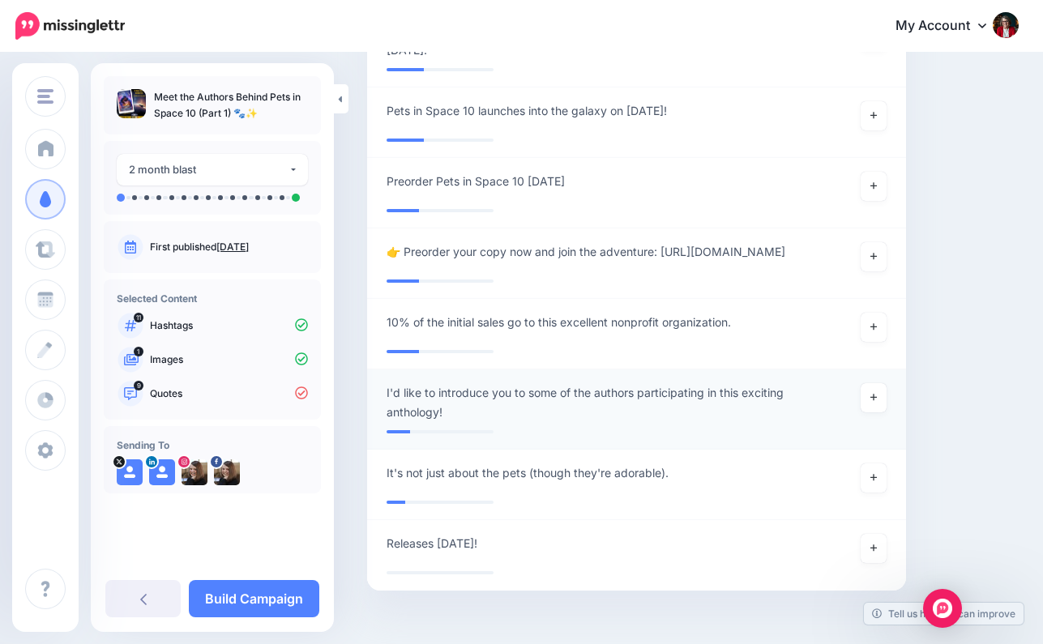
scroll to position [1889, 0]
click at [874, 394] on icon at bounding box center [873, 398] width 6 height 9
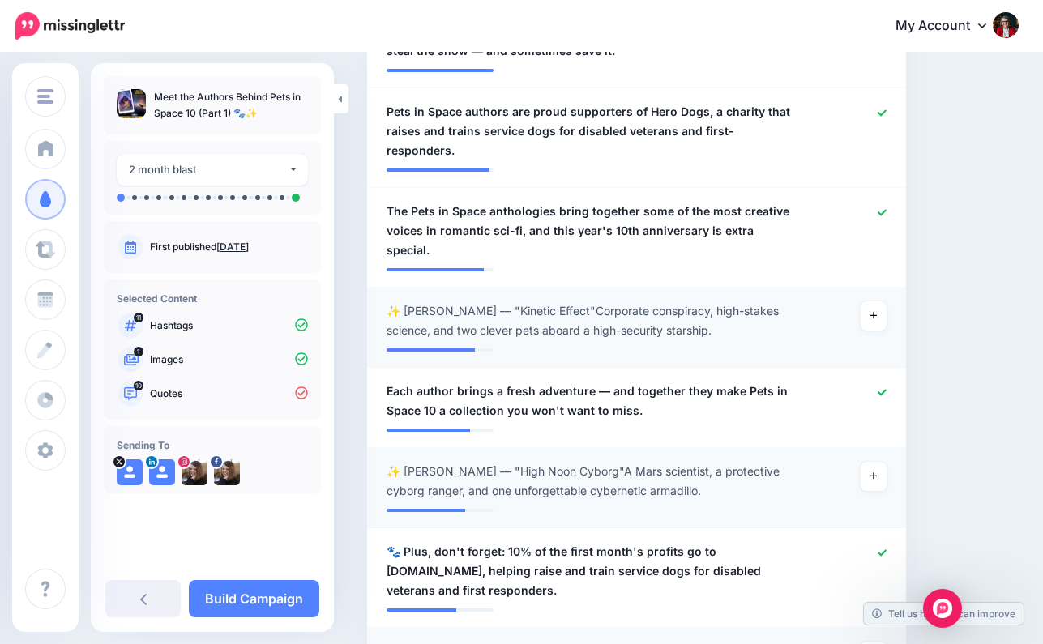
scroll to position [599, 0]
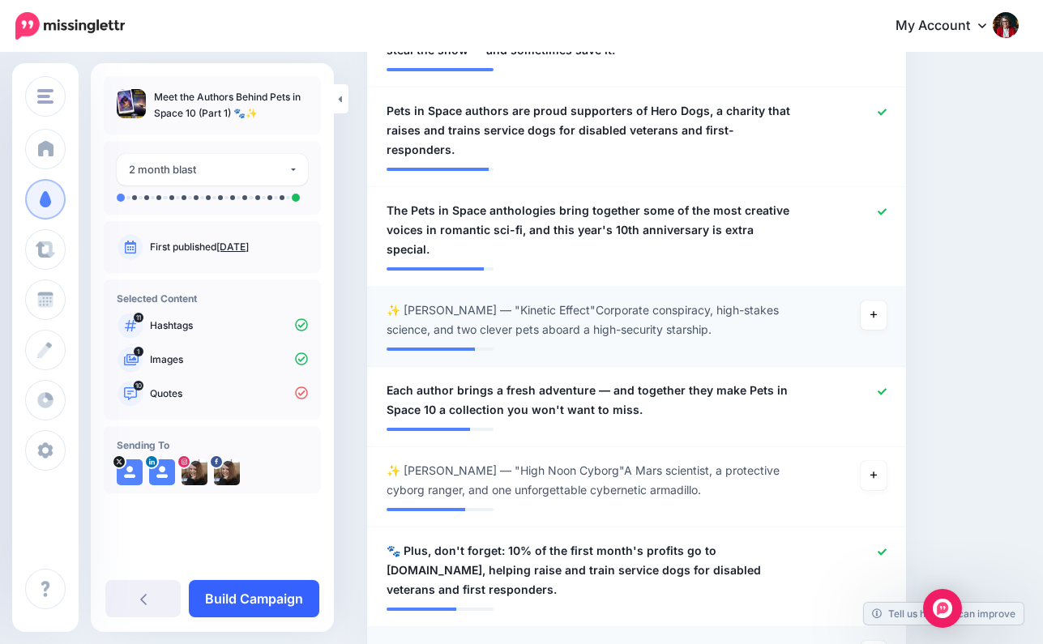
click at [277, 594] on link "Build Campaign" at bounding box center [254, 598] width 130 height 37
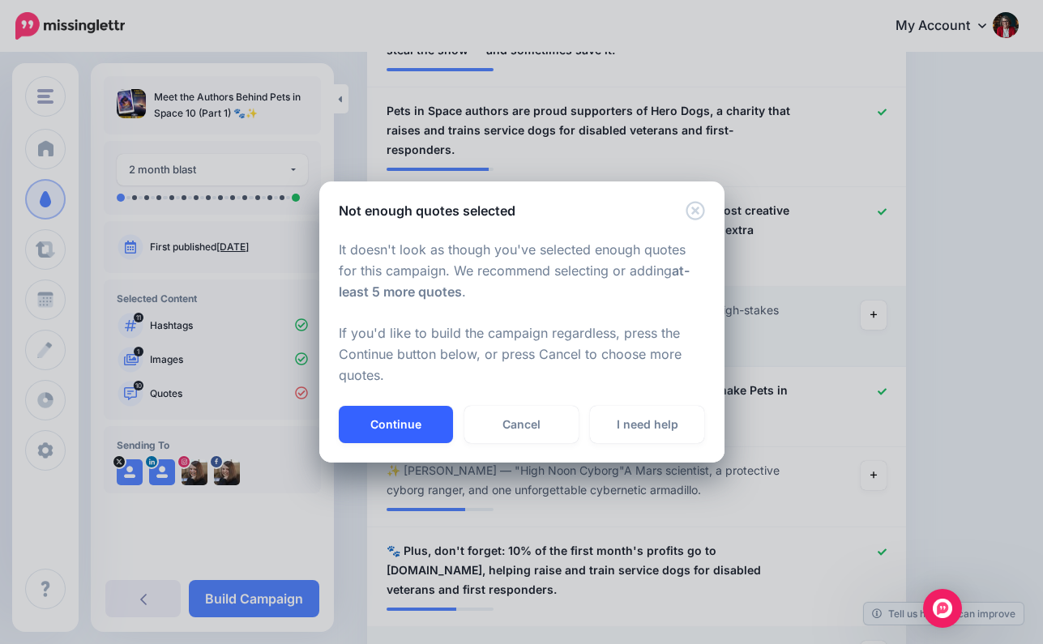
click at [415, 425] on button "Continue" at bounding box center [396, 424] width 114 height 37
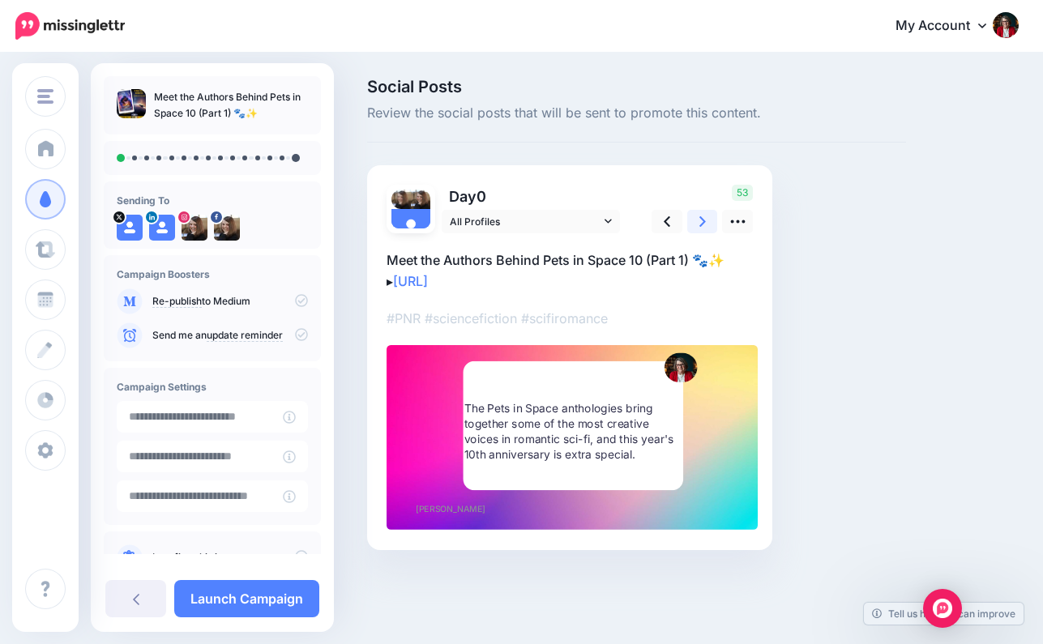
click at [703, 219] on icon at bounding box center [702, 221] width 6 height 11
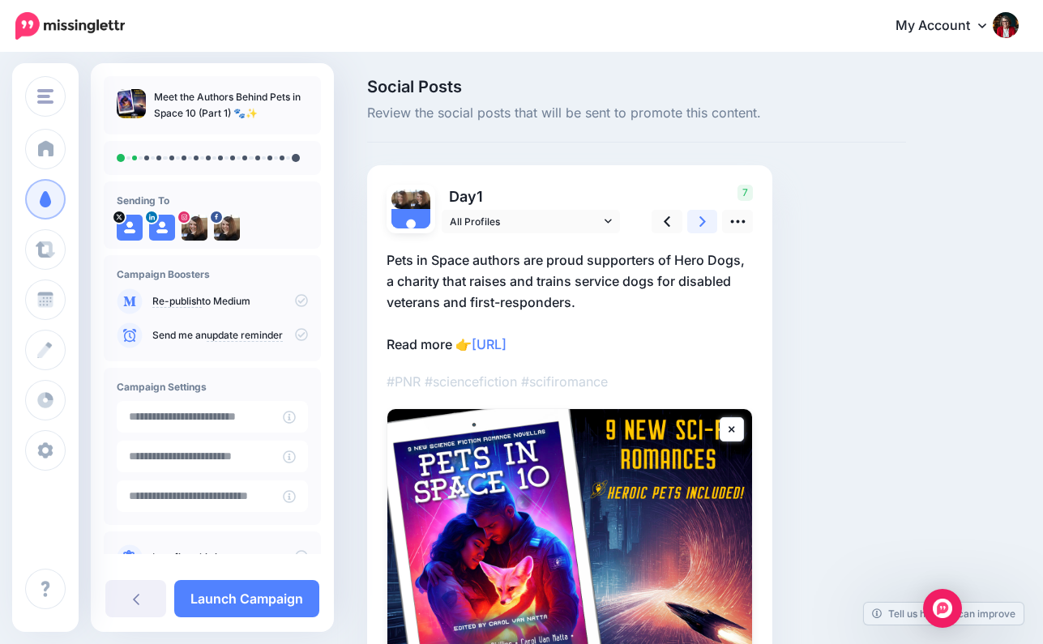
click at [702, 216] on icon at bounding box center [702, 221] width 6 height 17
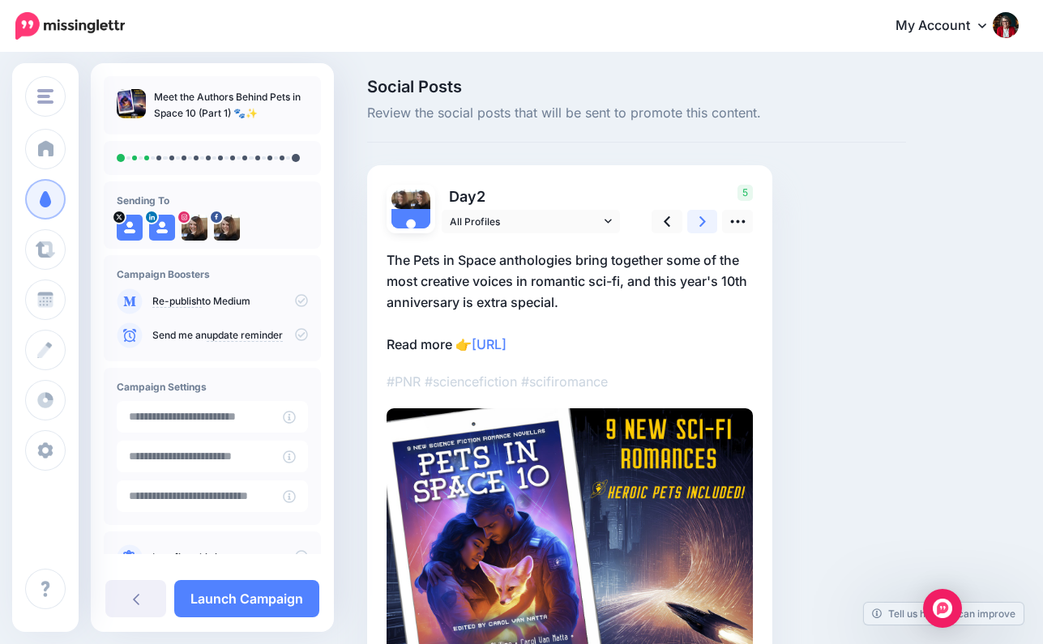
click at [703, 216] on icon at bounding box center [702, 221] width 6 height 17
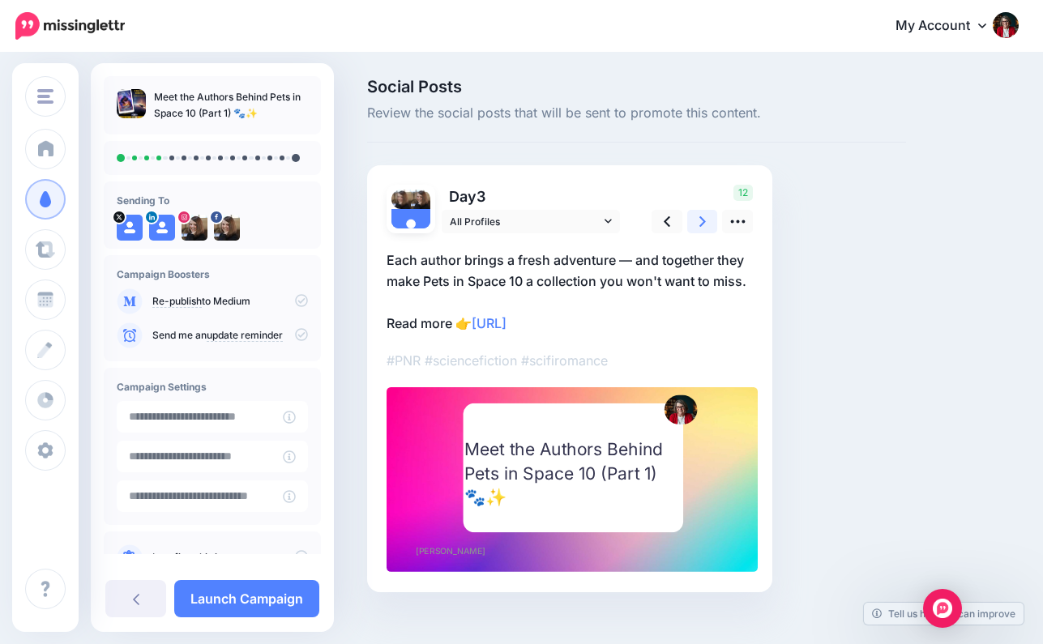
click at [704, 218] on icon at bounding box center [702, 221] width 6 height 17
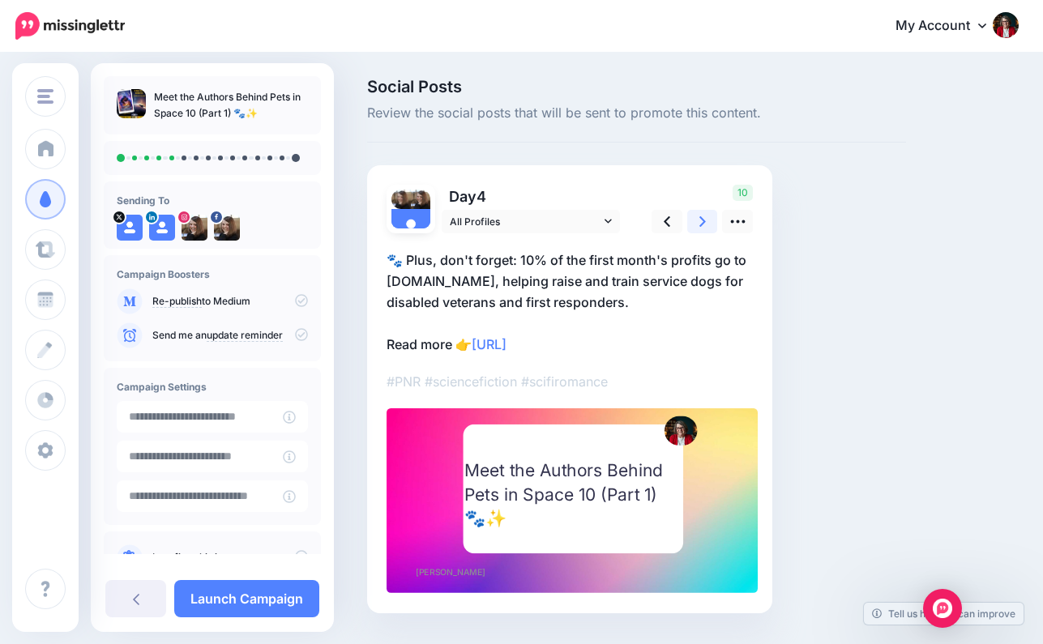
click at [702, 218] on icon at bounding box center [702, 221] width 6 height 11
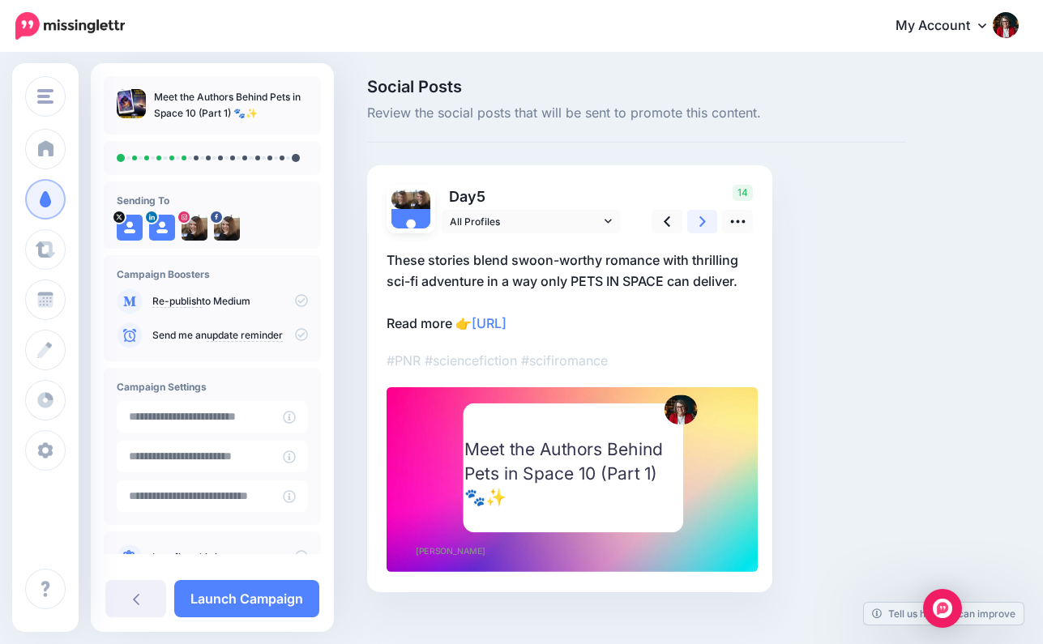
click at [703, 220] on icon at bounding box center [702, 221] width 6 height 11
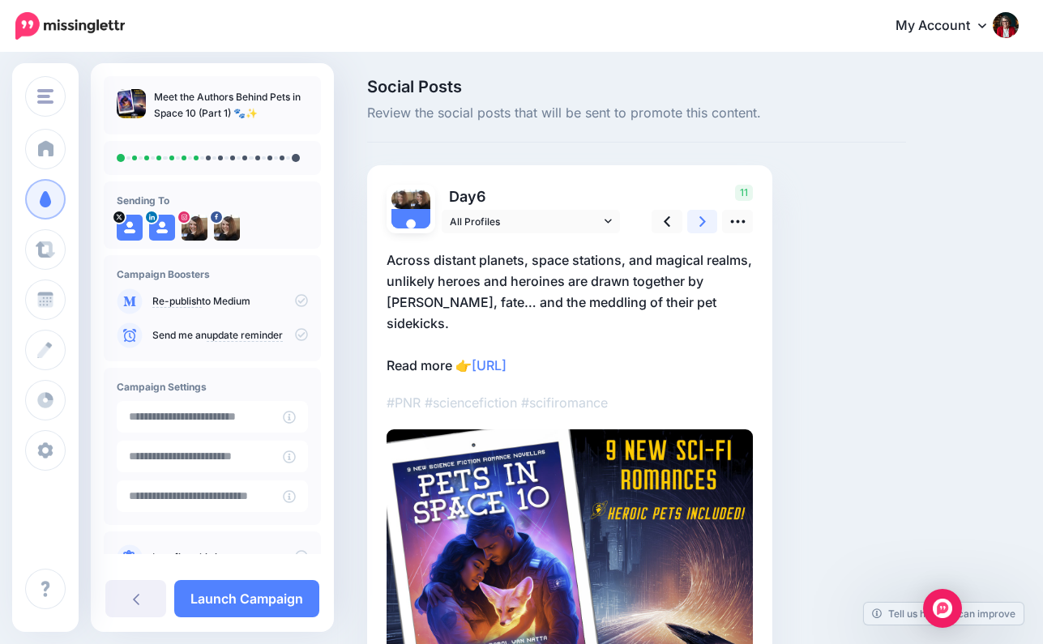
click at [703, 220] on icon at bounding box center [702, 221] width 6 height 17
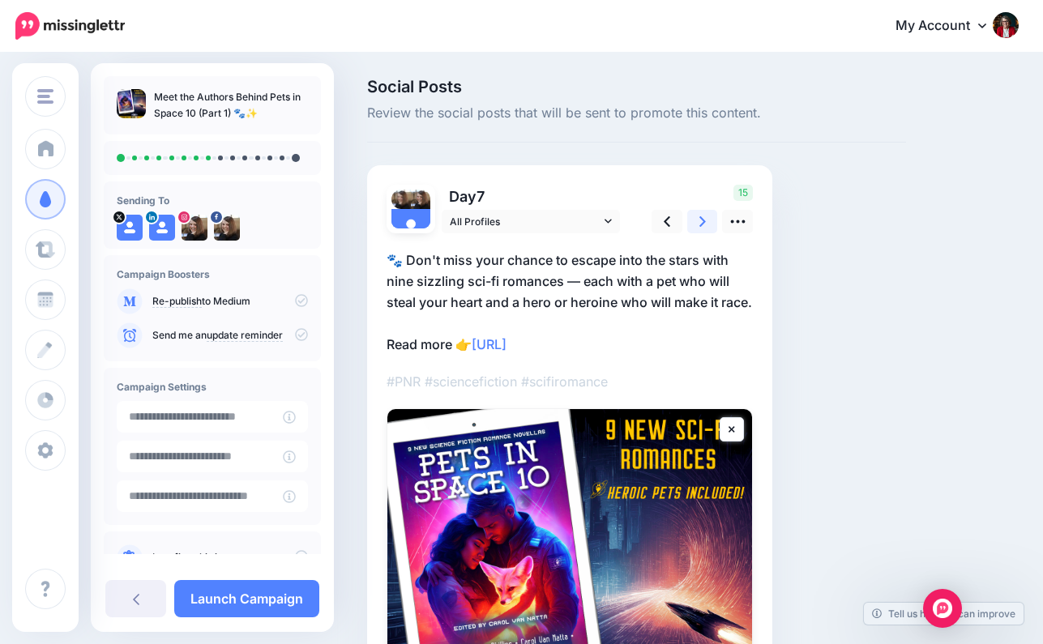
click at [703, 220] on icon at bounding box center [702, 221] width 6 height 17
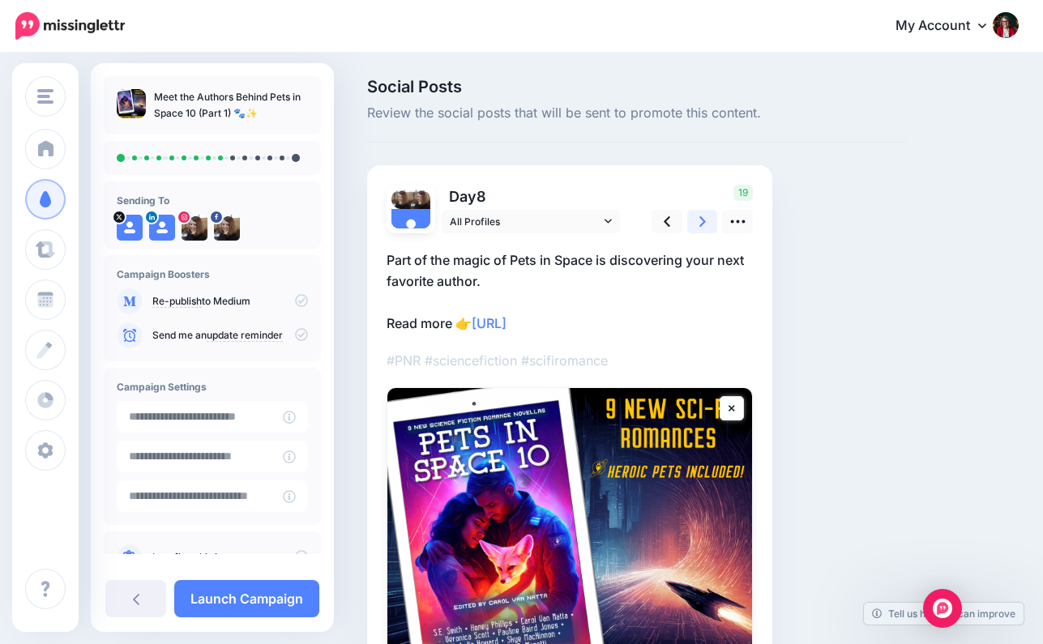
click at [703, 219] on icon at bounding box center [702, 221] width 6 height 11
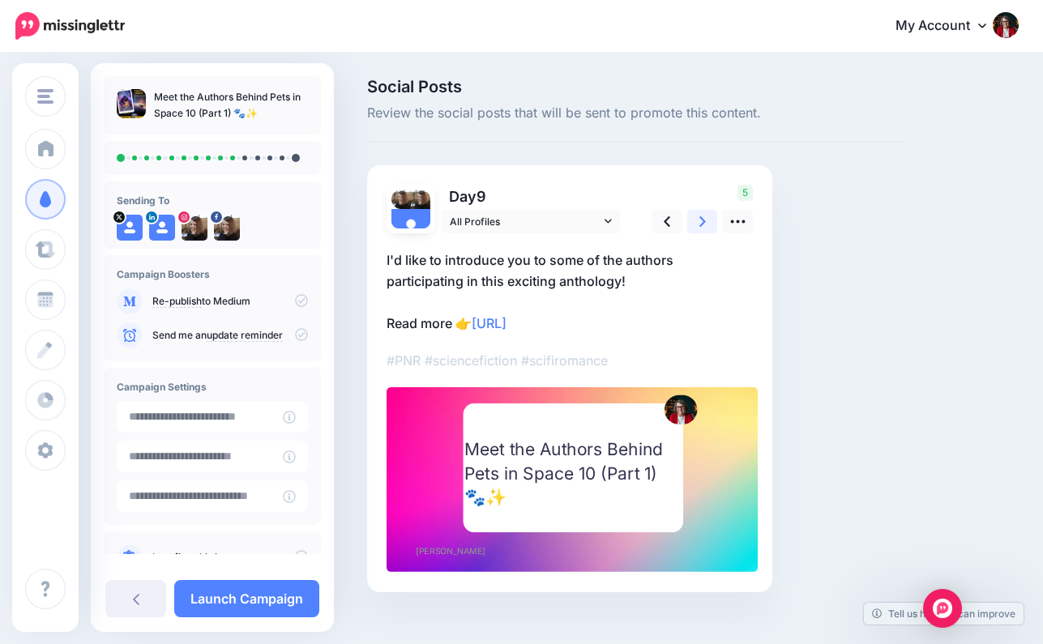
click at [703, 219] on icon at bounding box center [702, 221] width 6 height 11
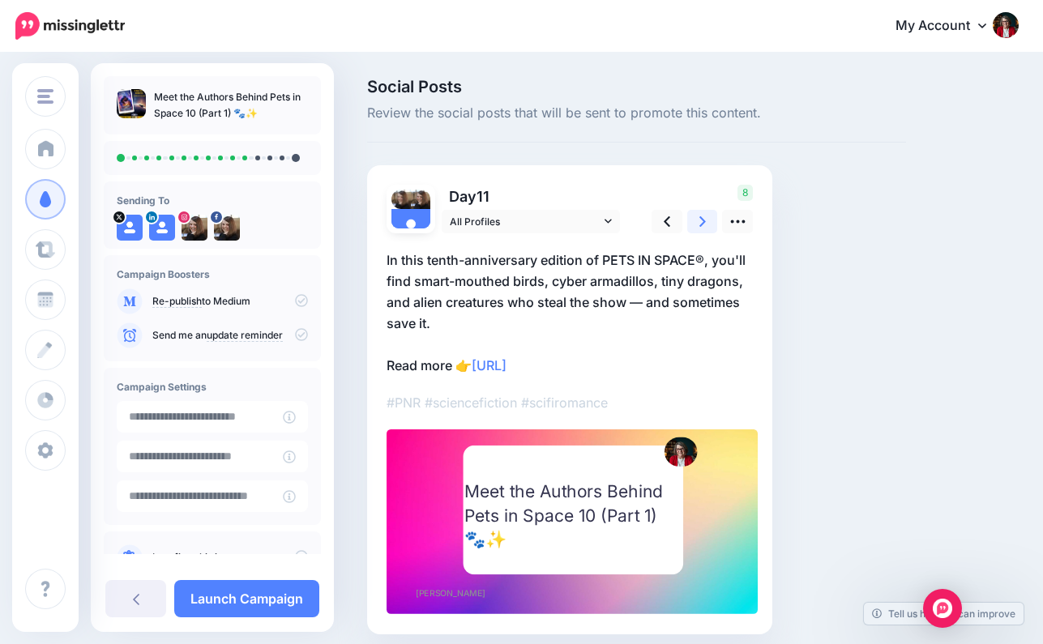
click at [703, 219] on icon at bounding box center [702, 221] width 6 height 11
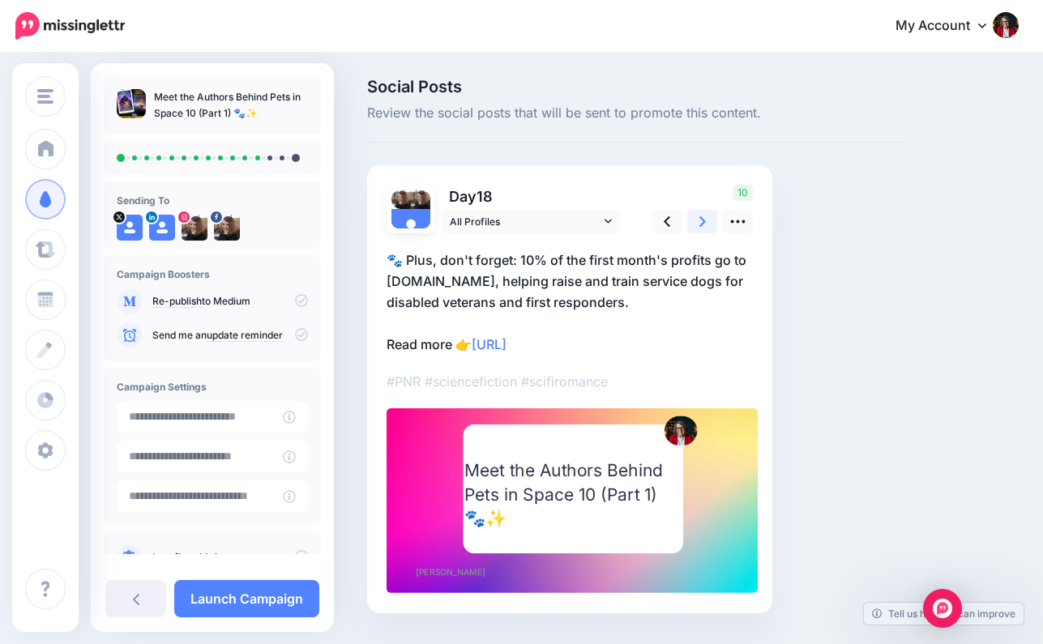
click at [703, 219] on icon at bounding box center [702, 221] width 6 height 11
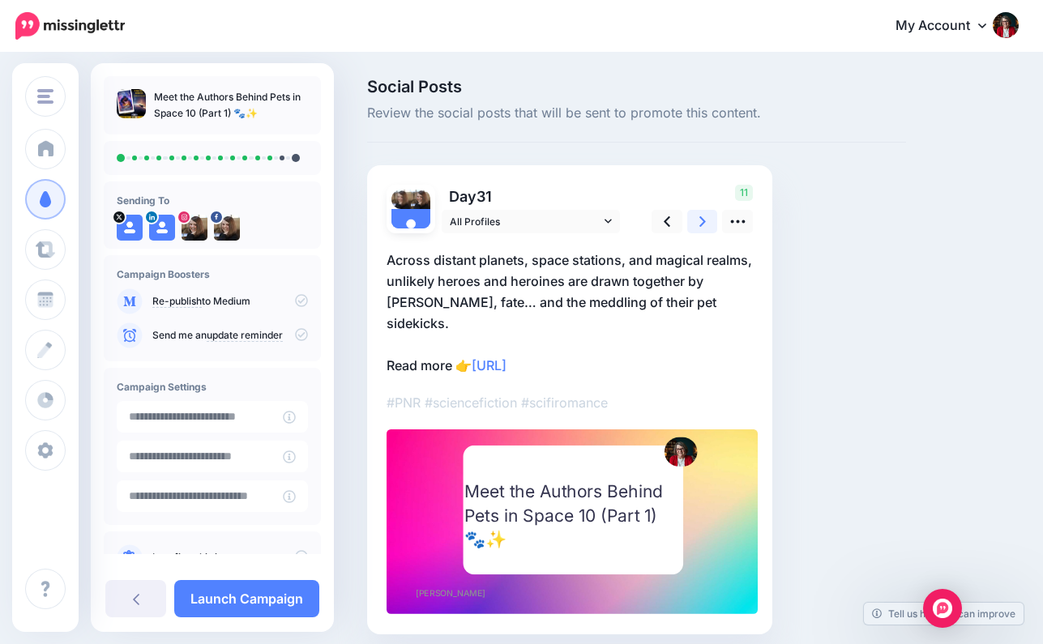
click at [703, 219] on icon at bounding box center [702, 221] width 6 height 11
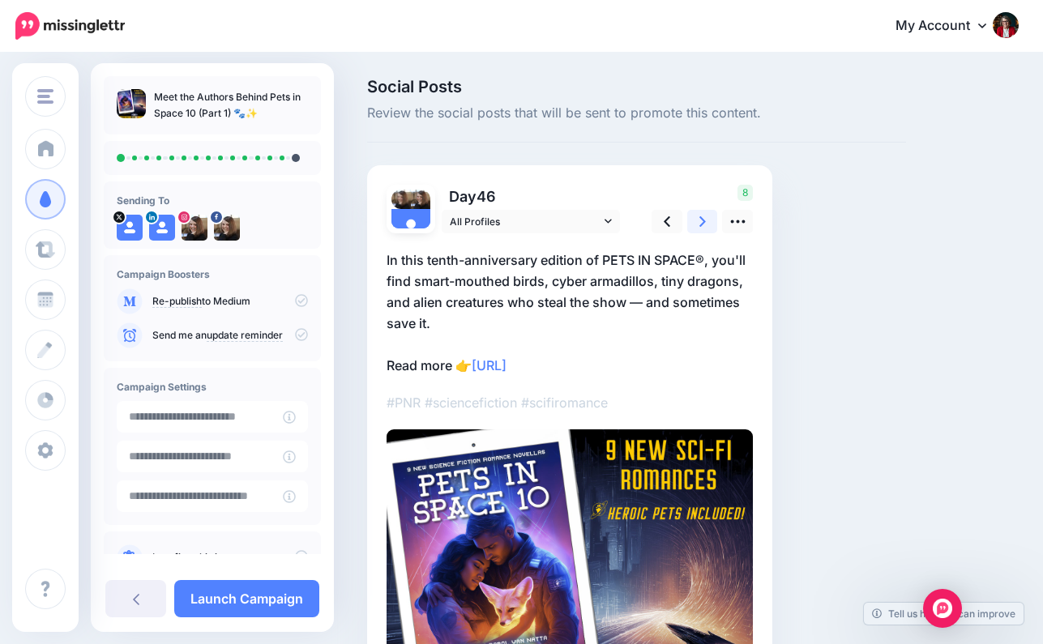
click at [703, 219] on icon at bounding box center [702, 221] width 6 height 11
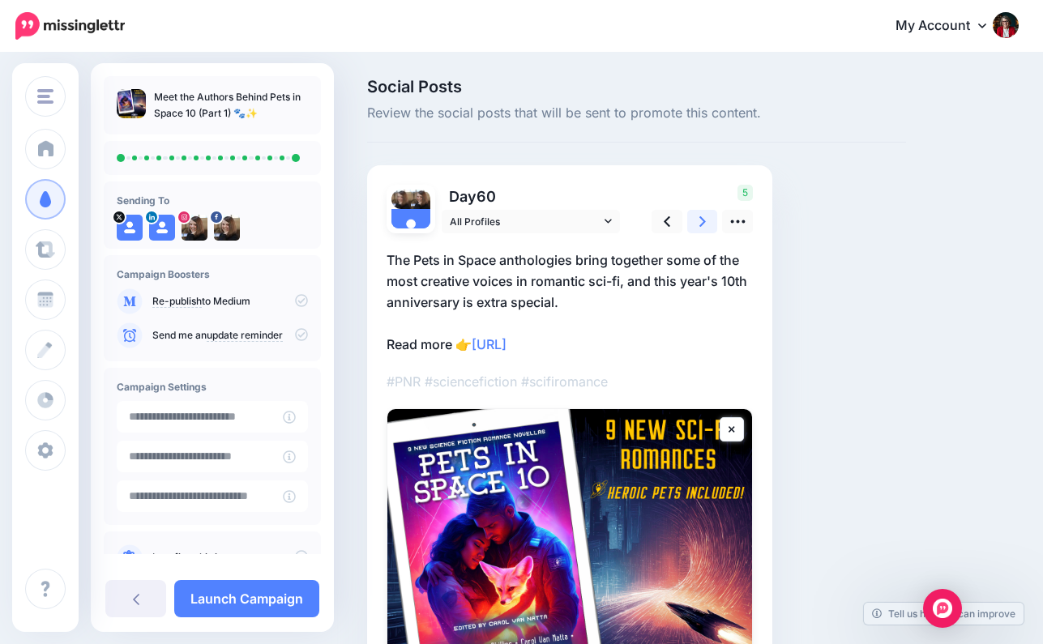
click at [703, 219] on icon at bounding box center [702, 221] width 6 height 11
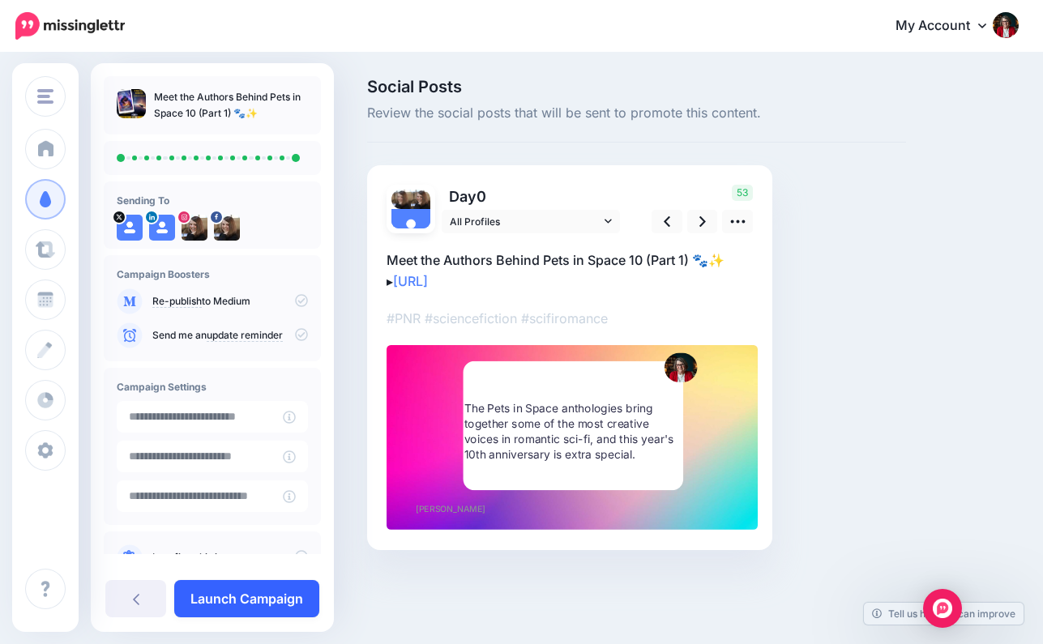
click at [267, 598] on link "Launch Campaign" at bounding box center [246, 598] width 145 height 37
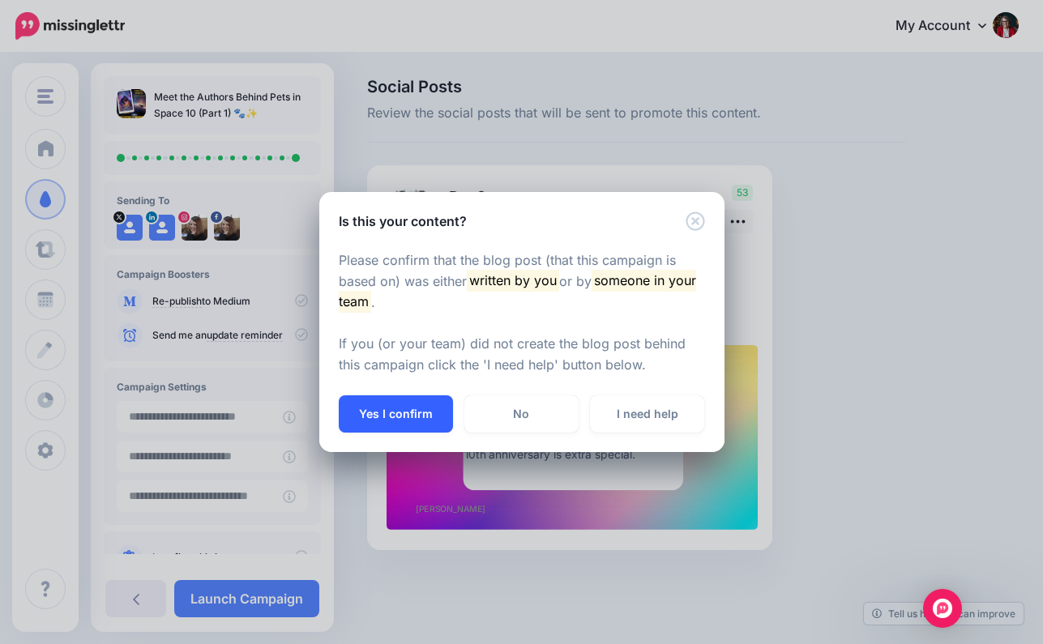
click at [404, 417] on button "Yes I confirm" at bounding box center [396, 413] width 114 height 37
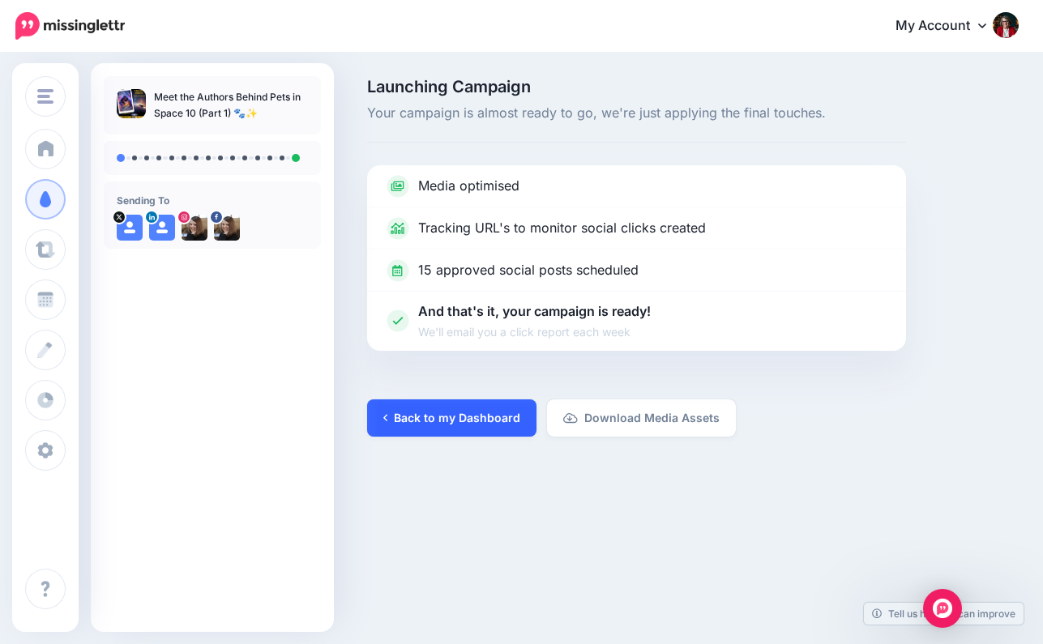
click at [453, 417] on link "Back to my Dashboard" at bounding box center [451, 417] width 169 height 37
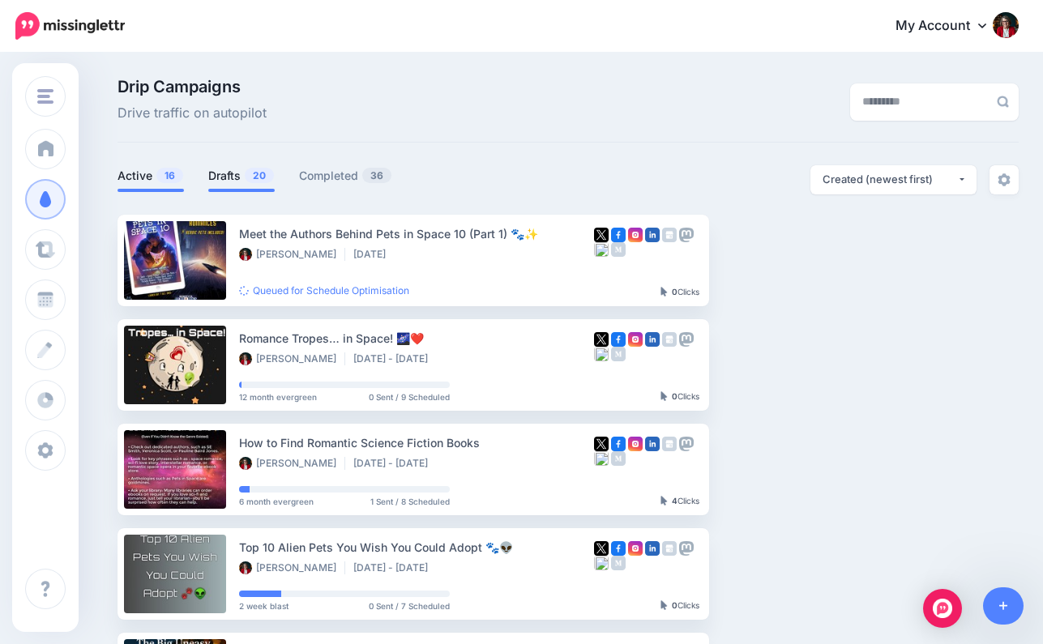
click at [229, 174] on link "Drafts 20" at bounding box center [241, 175] width 66 height 19
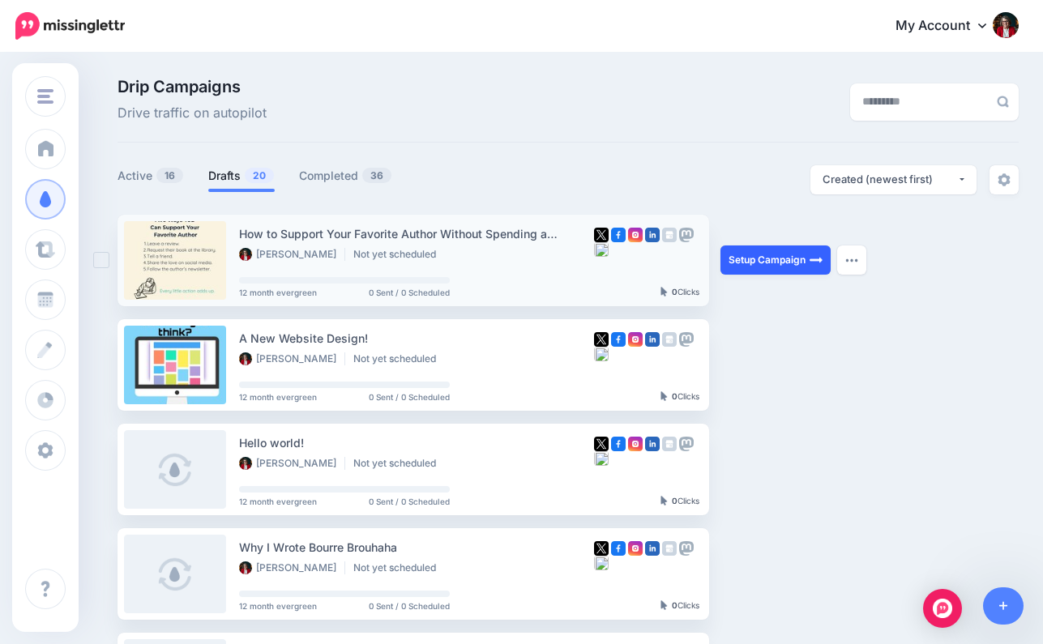
click at [766, 257] on link "Setup Campaign" at bounding box center [775, 260] width 110 height 29
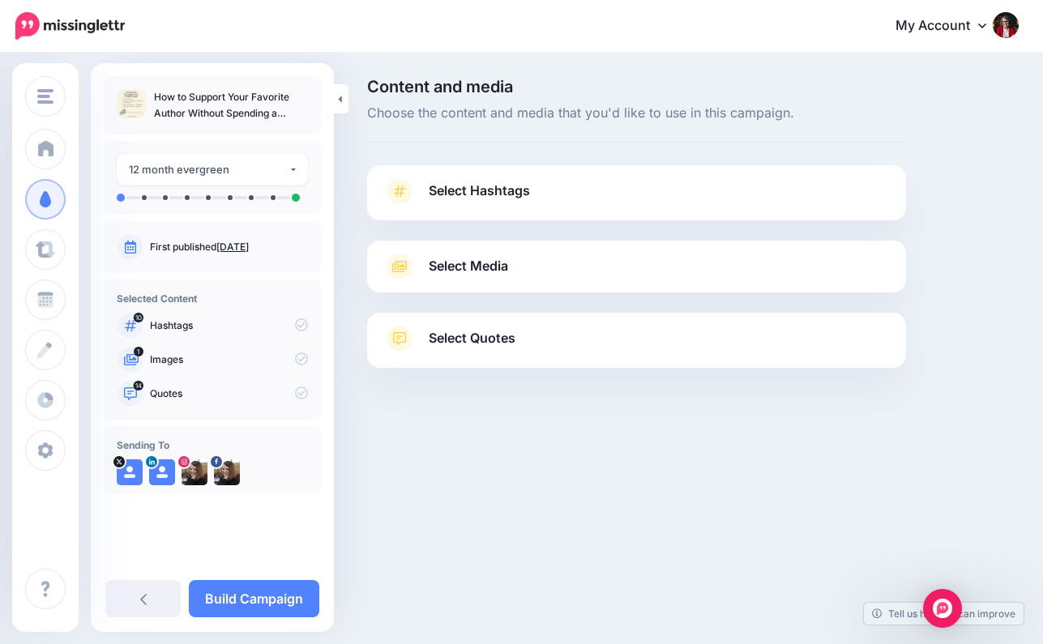
click at [489, 186] on span "Select Hashtags" at bounding box center [479, 191] width 101 height 22
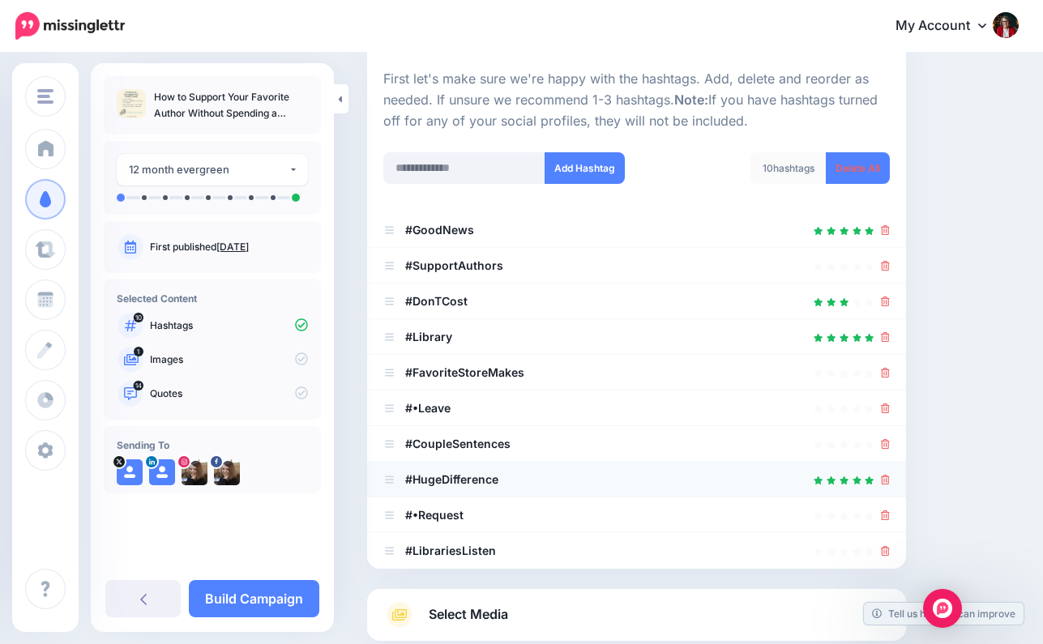
scroll to position [153, 0]
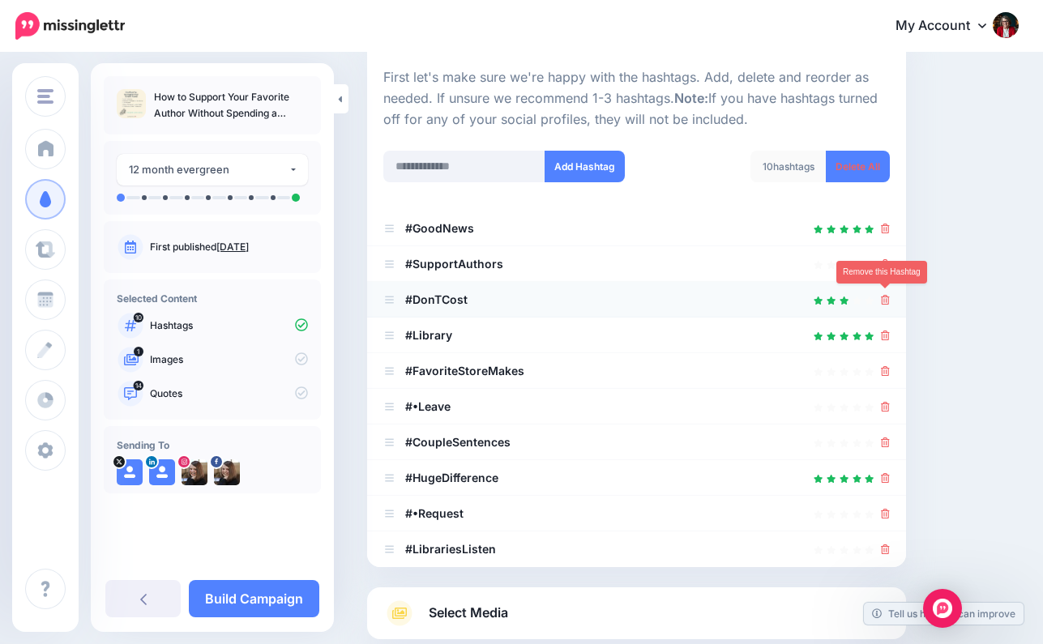
click at [884, 293] on link at bounding box center [885, 300] width 9 height 14
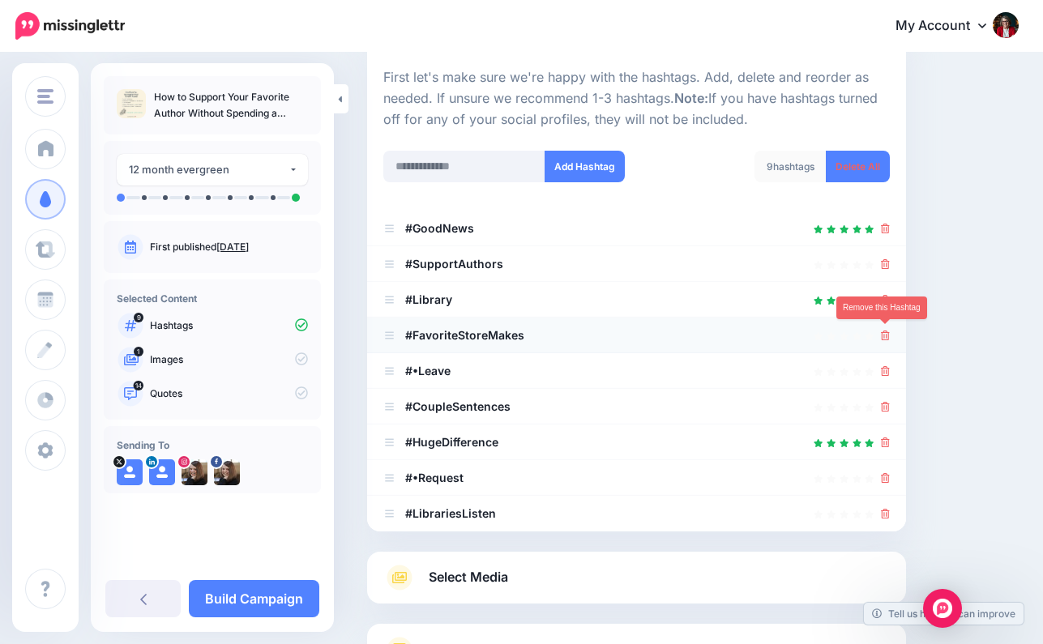
click at [882, 331] on icon at bounding box center [885, 336] width 9 height 10
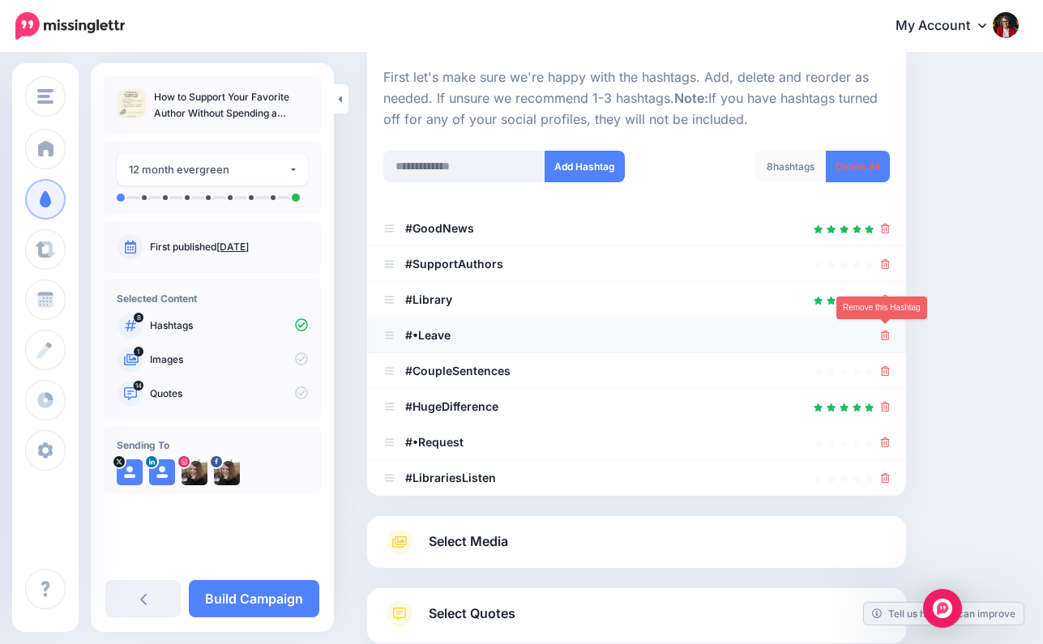
click at [885, 331] on icon at bounding box center [885, 336] width 9 height 10
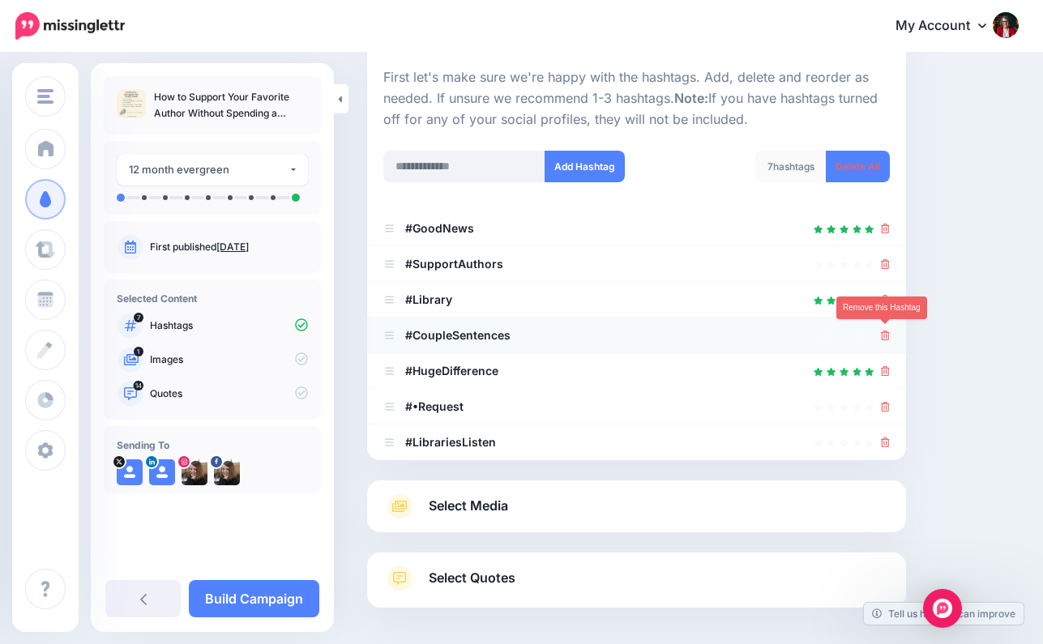
click at [883, 331] on icon at bounding box center [885, 336] width 9 height 10
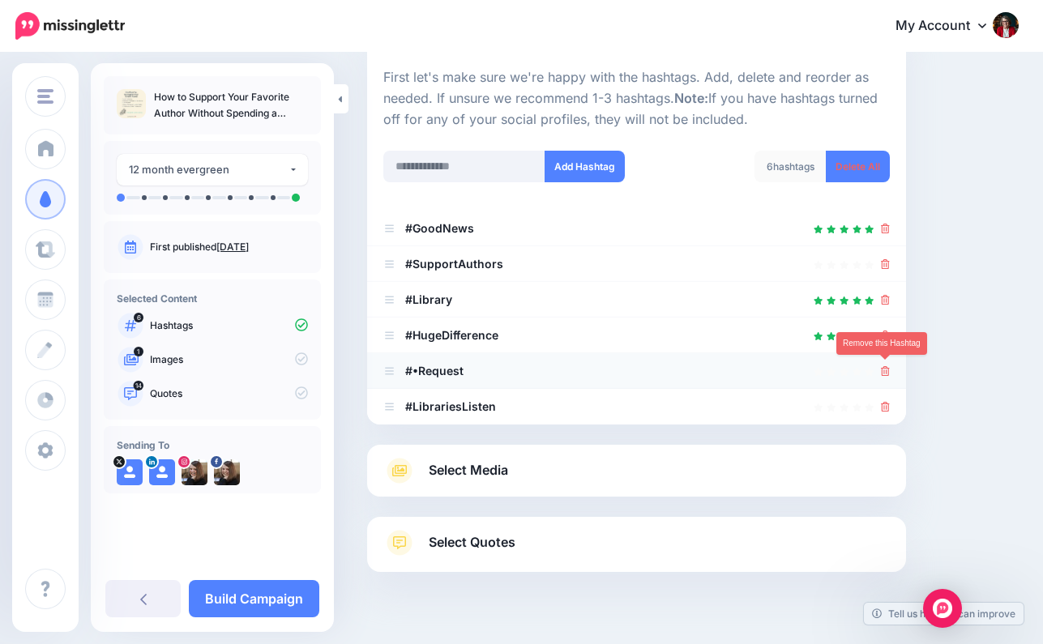
click at [886, 366] on icon at bounding box center [885, 371] width 9 height 10
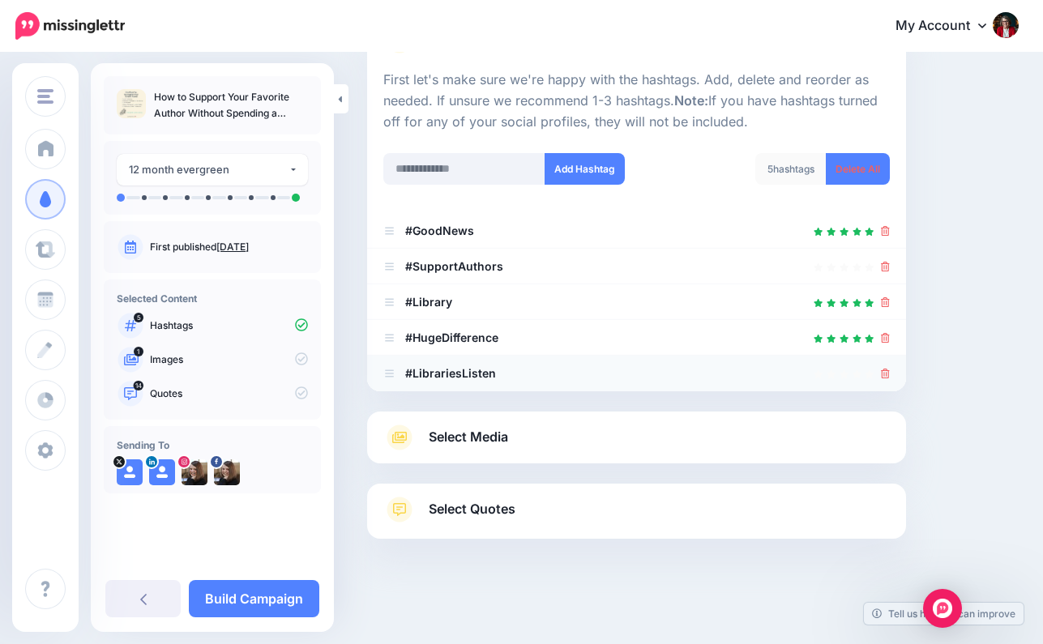
scroll to position [147, 0]
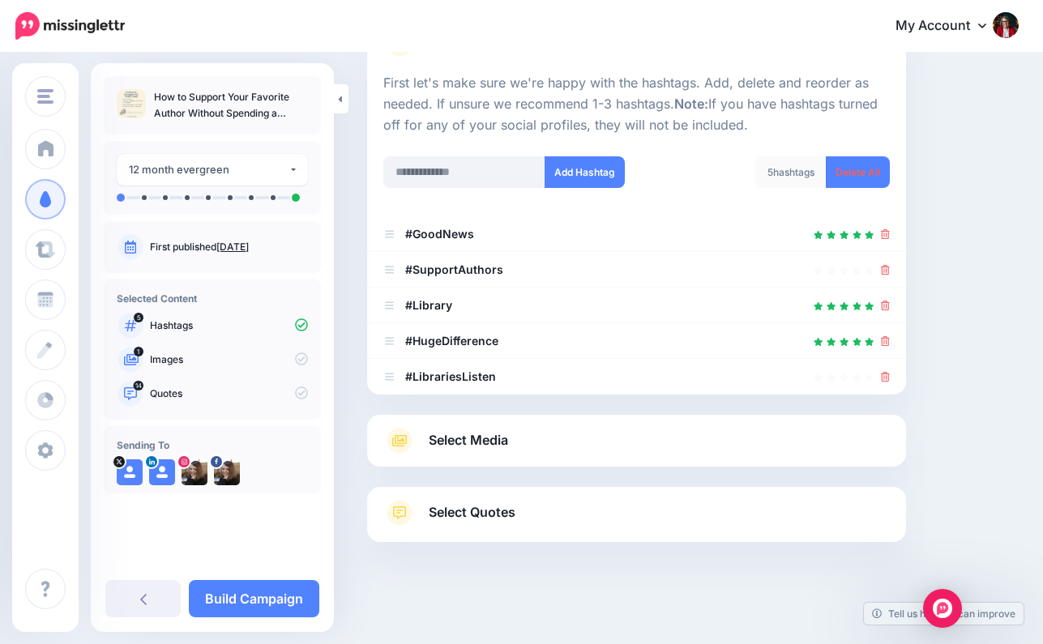
click at [498, 435] on span "Select Media" at bounding box center [468, 440] width 79 height 22
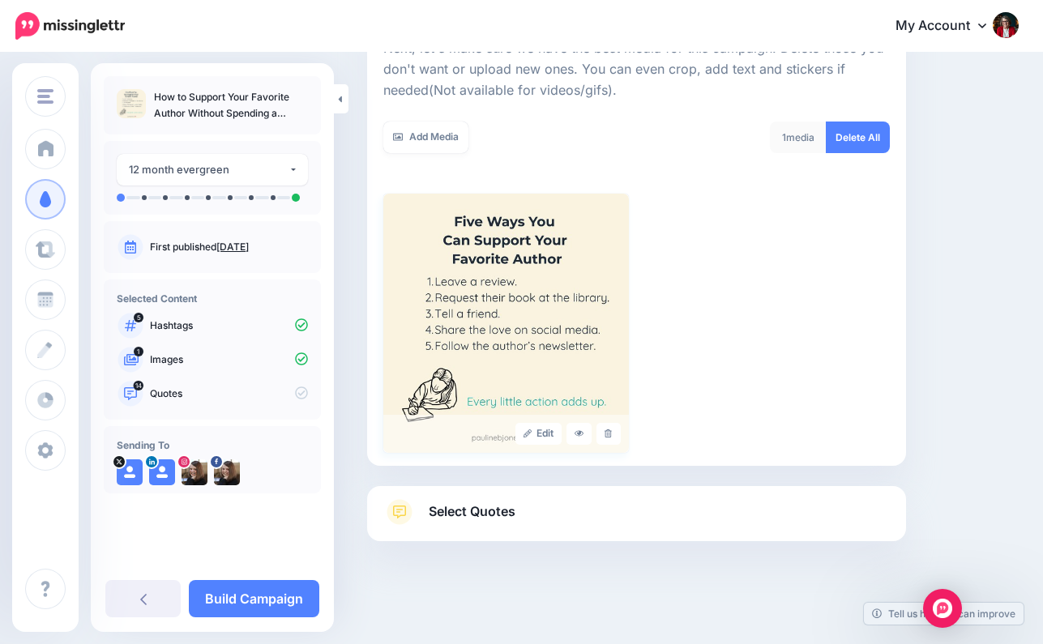
scroll to position [251, 1]
click at [493, 505] on span "Select Quotes" at bounding box center [472, 513] width 87 height 22
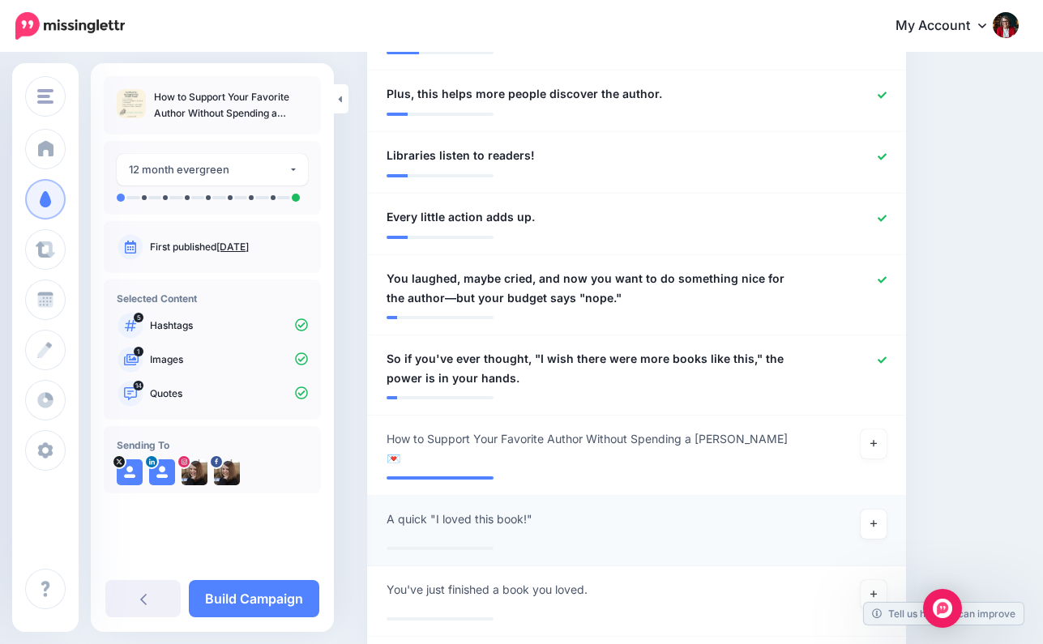
scroll to position [1134, 0]
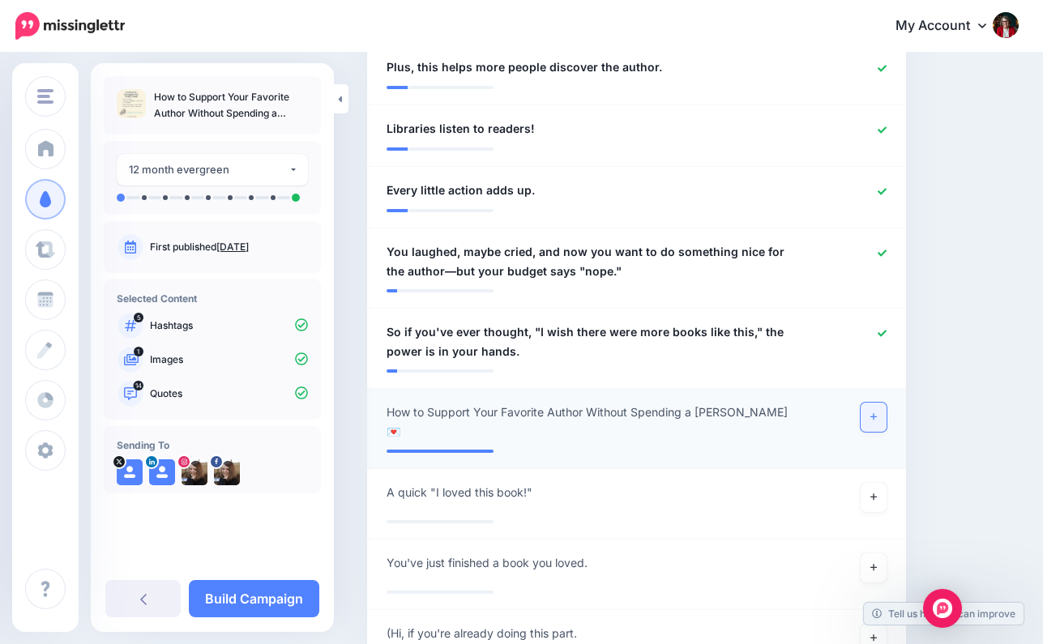
click at [874, 412] on icon at bounding box center [873, 416] width 6 height 9
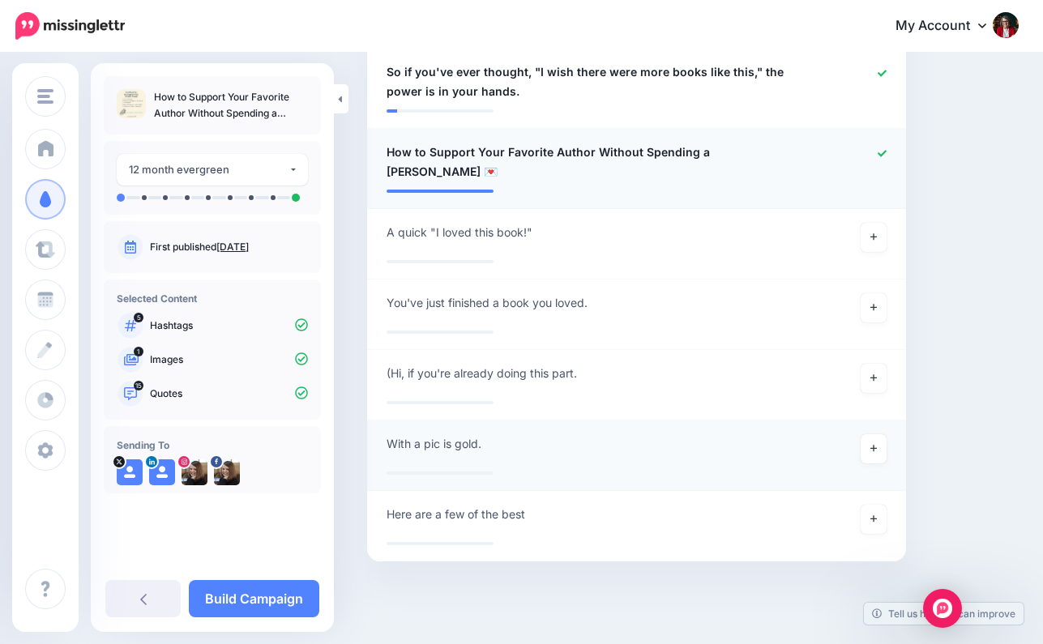
scroll to position [1394, 0]
click at [279, 595] on link "Build Campaign" at bounding box center [254, 598] width 130 height 37
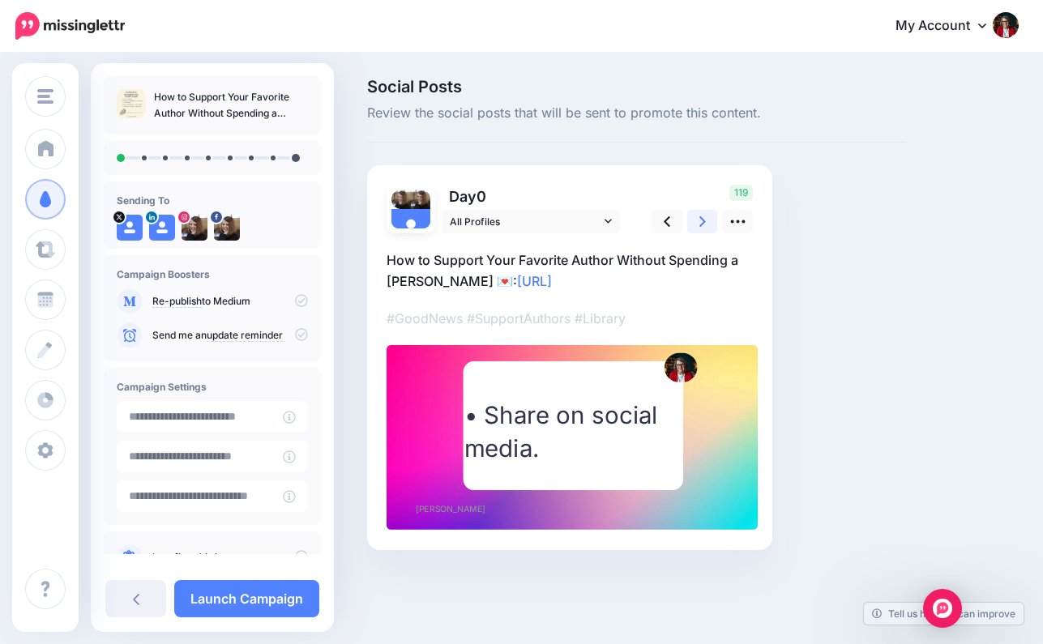
click at [705, 220] on icon at bounding box center [702, 221] width 6 height 17
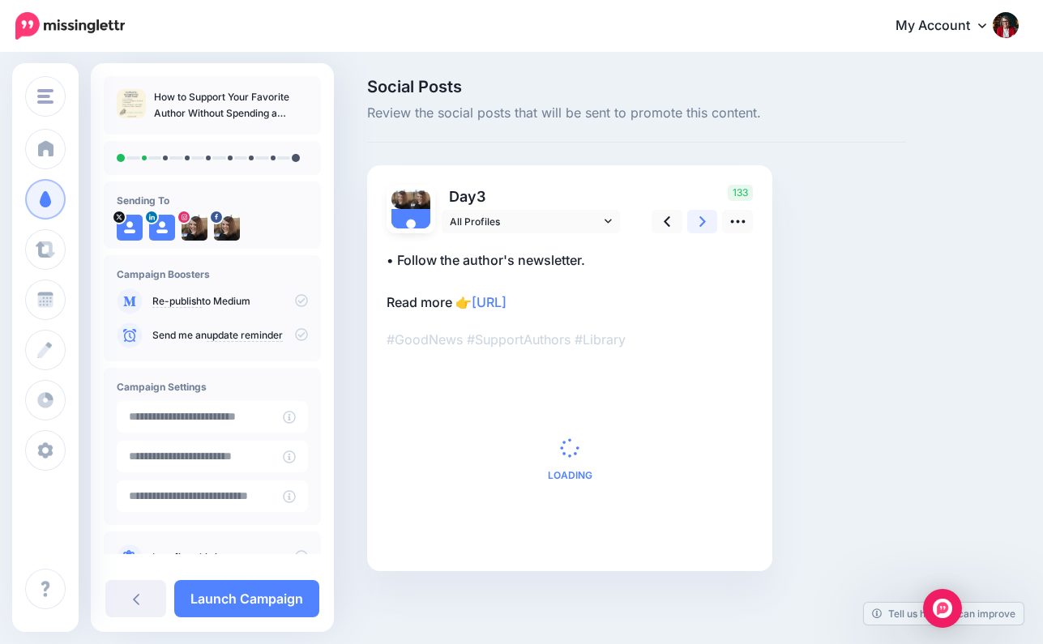
click at [705, 220] on icon at bounding box center [702, 221] width 6 height 17
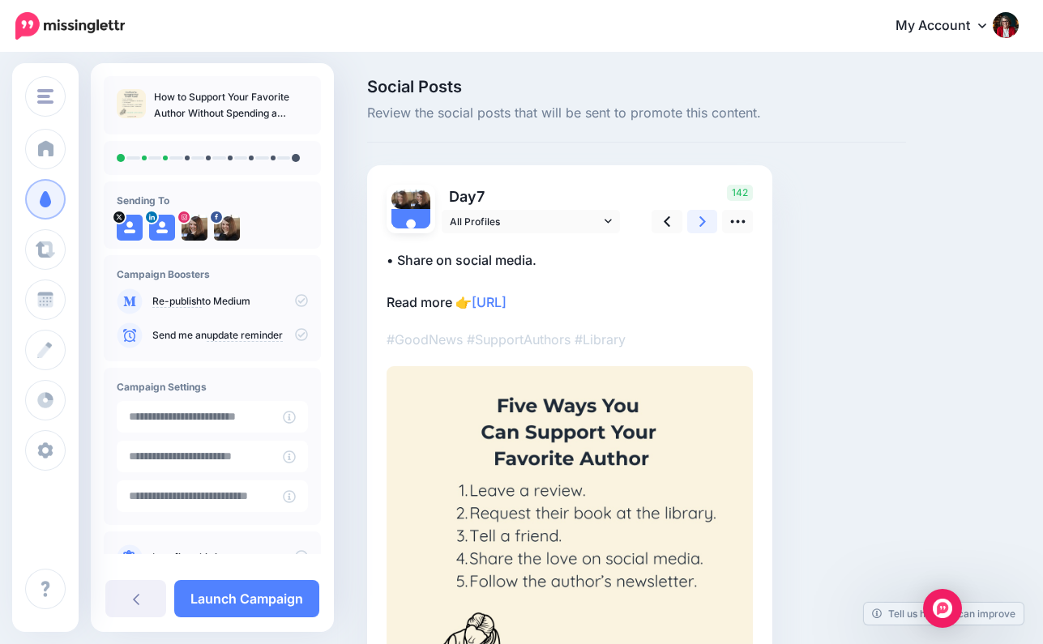
click at [705, 220] on icon at bounding box center [702, 221] width 6 height 17
click at [705, 217] on icon at bounding box center [702, 221] width 6 height 17
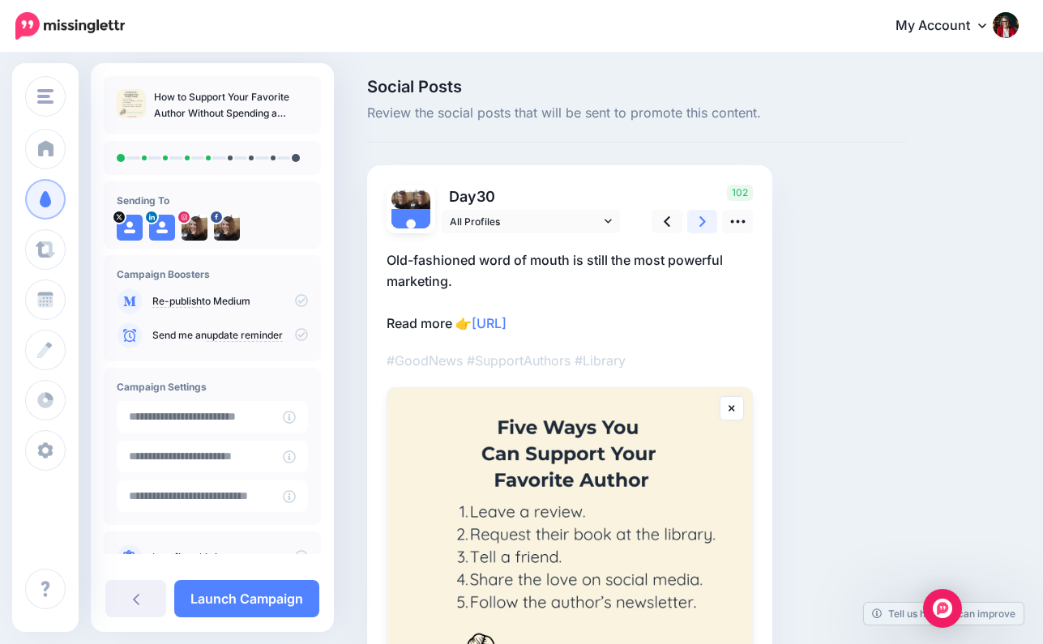
click at [704, 217] on icon at bounding box center [702, 221] width 6 height 17
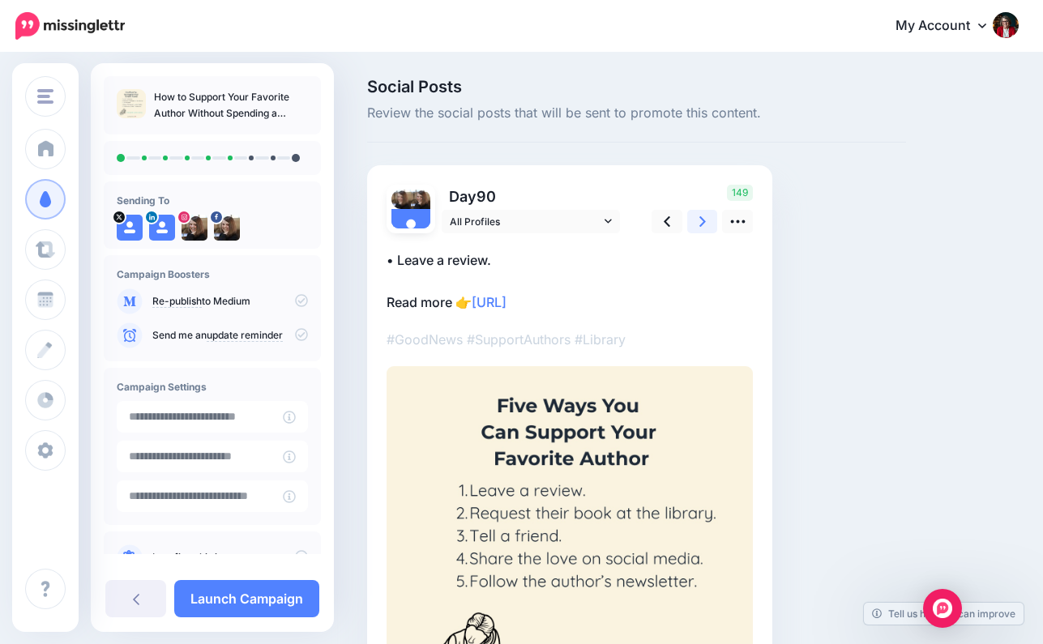
click at [702, 219] on icon at bounding box center [702, 221] width 6 height 11
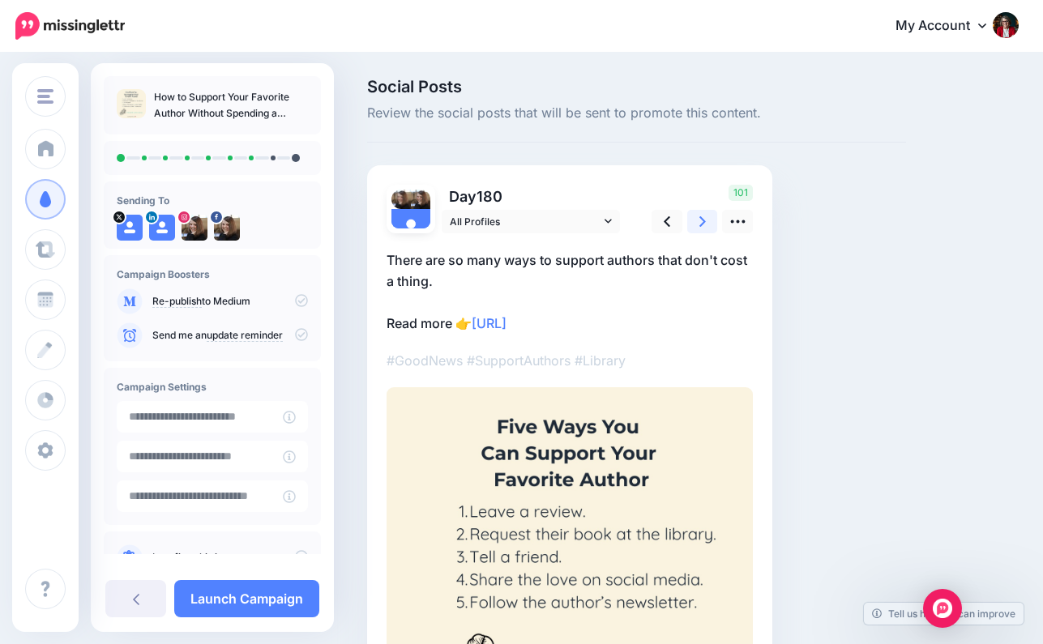
click at [702, 219] on icon at bounding box center [702, 221] width 6 height 11
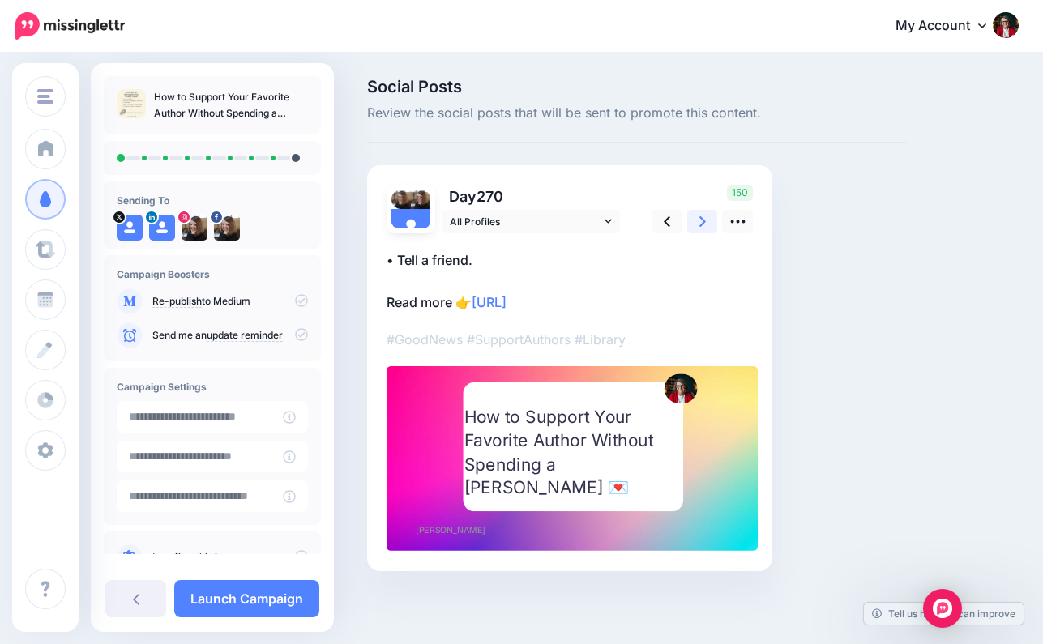
click at [702, 219] on icon at bounding box center [702, 221] width 6 height 11
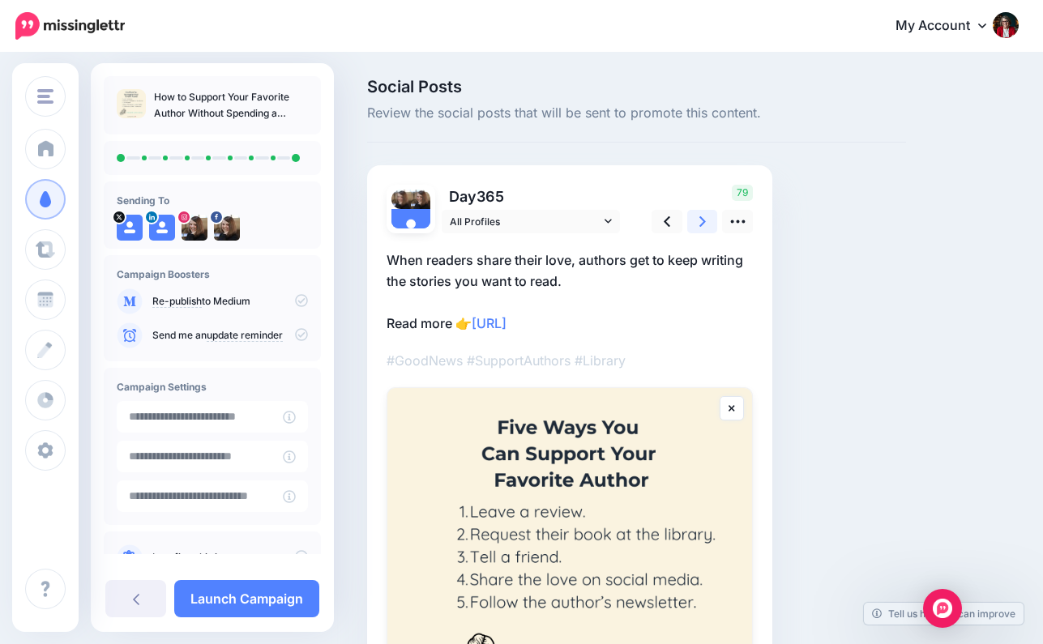
click at [702, 219] on icon at bounding box center [702, 221] width 6 height 11
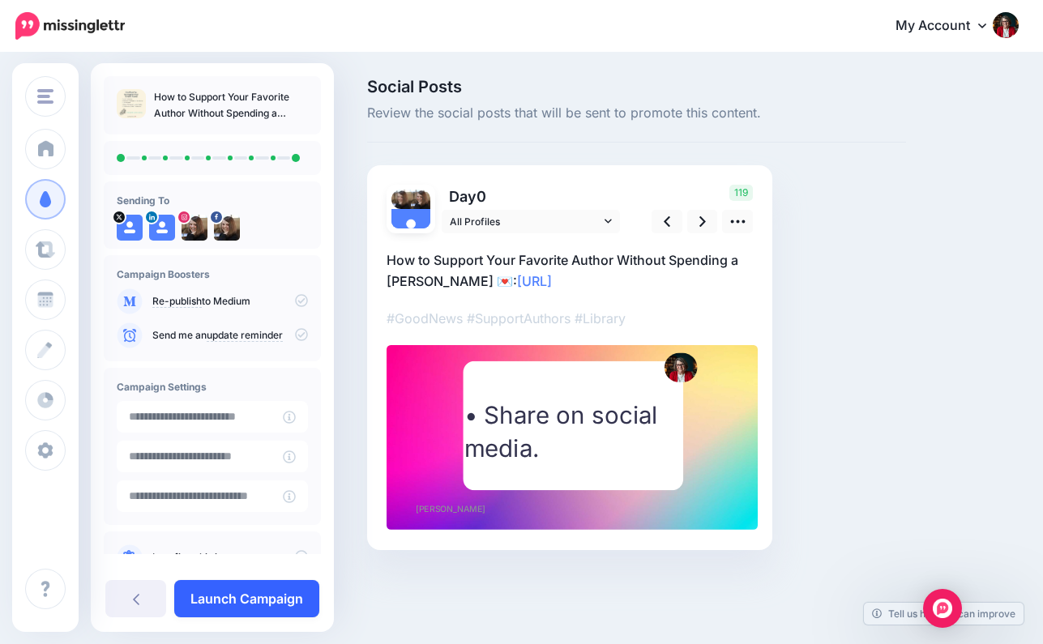
click at [250, 600] on link "Launch Campaign" at bounding box center [246, 598] width 145 height 37
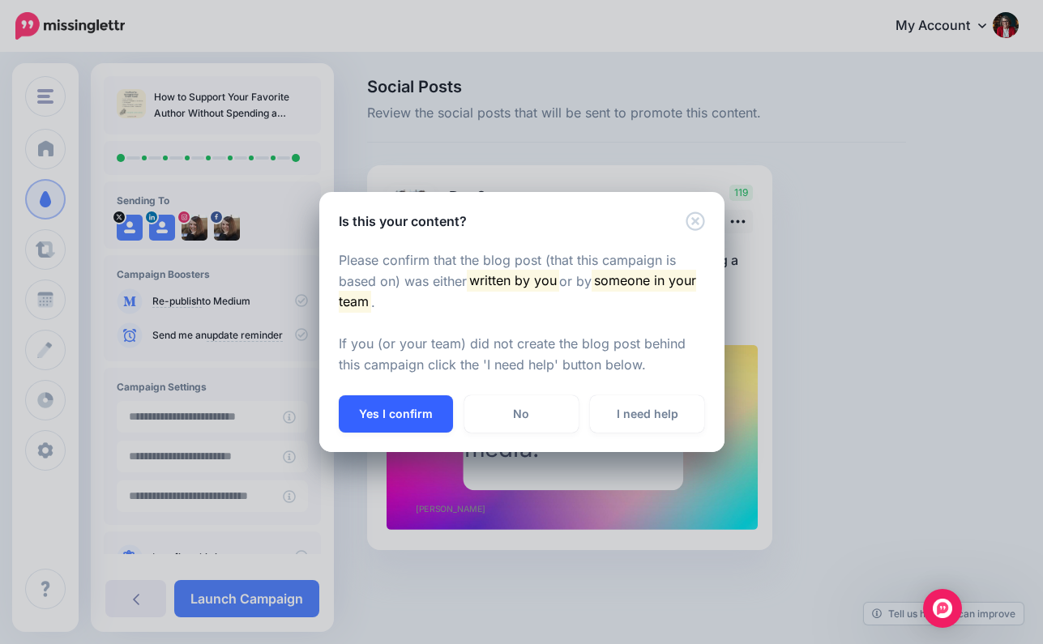
click at [426, 408] on button "Yes I confirm" at bounding box center [396, 413] width 114 height 37
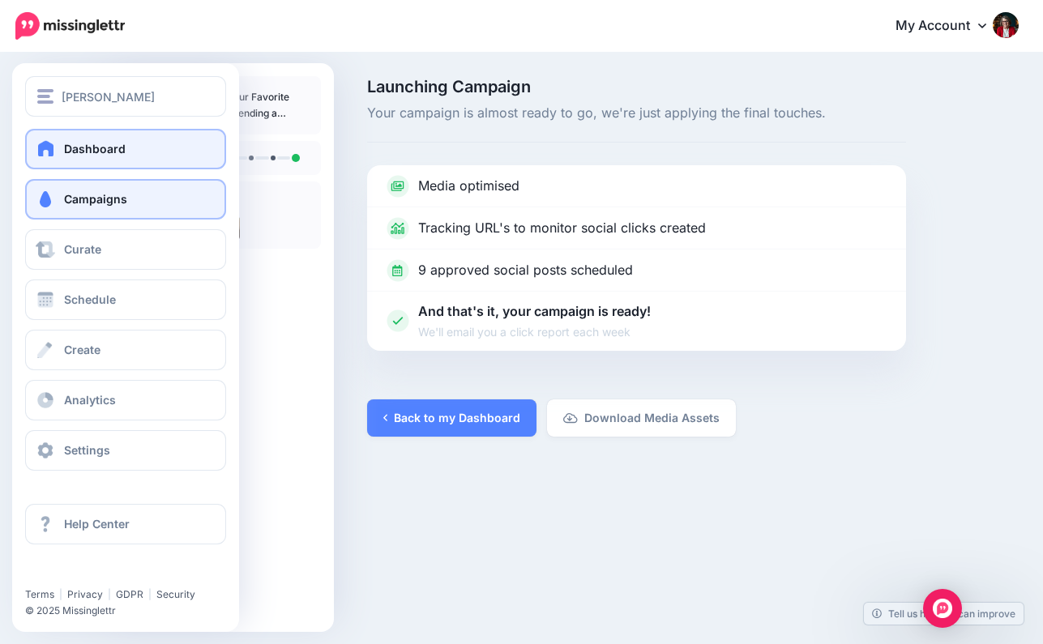
click at [124, 147] on link "Dashboard" at bounding box center [125, 149] width 201 height 41
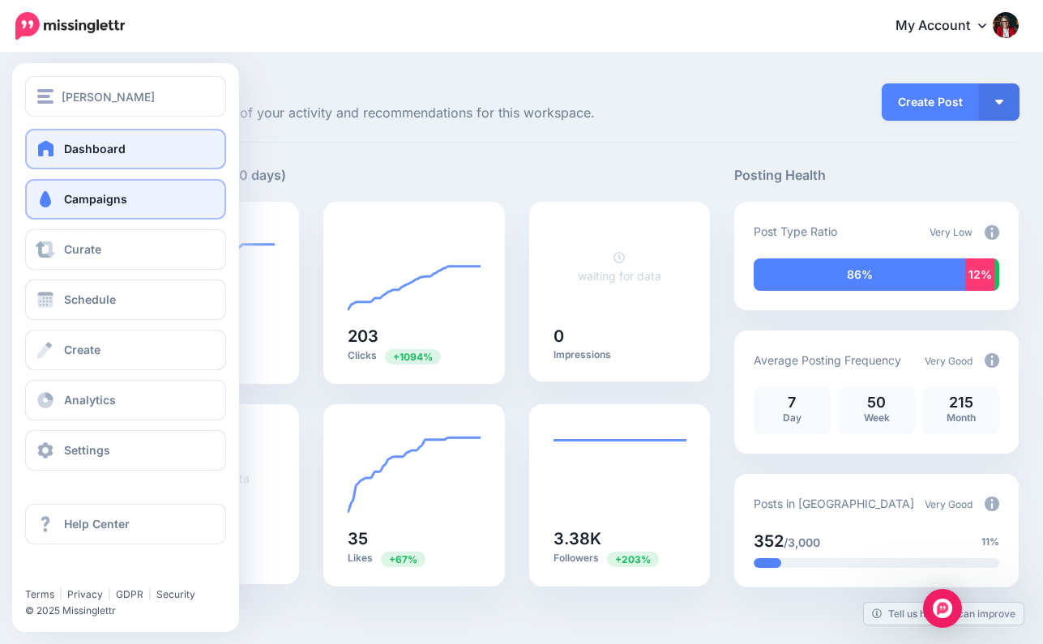
click at [109, 200] on span "Campaigns" at bounding box center [95, 199] width 63 height 14
